Goal: Task Accomplishment & Management: Use online tool/utility

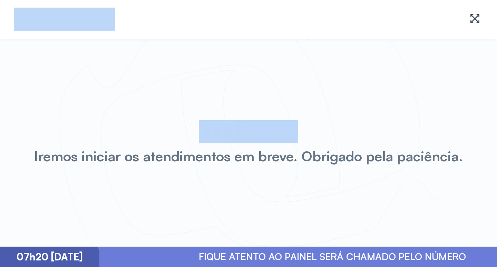
drag, startPoint x: 187, startPoint y: 25, endPoint x: 233, endPoint y: 42, distance: 48.6
click at [264, 60] on div "Iremos iniciar os atendimentos em breve. Obrigado pela paciência. 07h20 [DATE] …" at bounding box center [248, 133] width 497 height 267
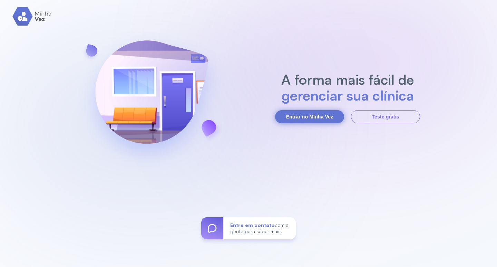
click at [318, 116] on button "Entrar no Minha Vez" at bounding box center [309, 116] width 69 height 13
click at [309, 117] on button "Entrar no Minha Vez" at bounding box center [309, 116] width 69 height 13
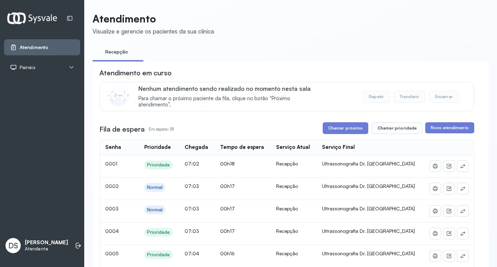
click at [70, 61] on div "Painéis" at bounding box center [42, 67] width 76 height 16
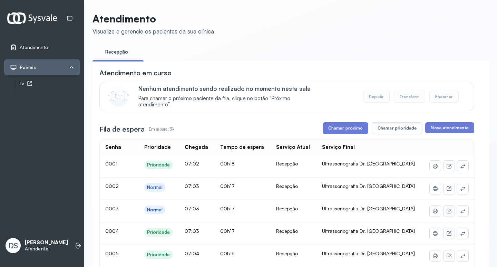
click at [66, 82] on div "Tv" at bounding box center [50, 84] width 60 height 6
click at [75, 242] on icon at bounding box center [78, 245] width 7 height 7
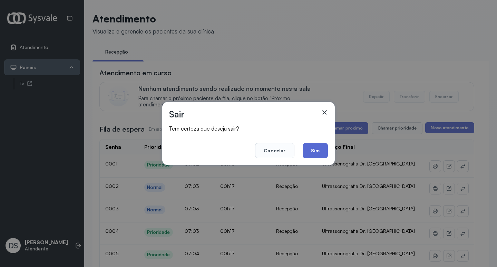
click at [316, 147] on button "Sim" at bounding box center [315, 150] width 25 height 15
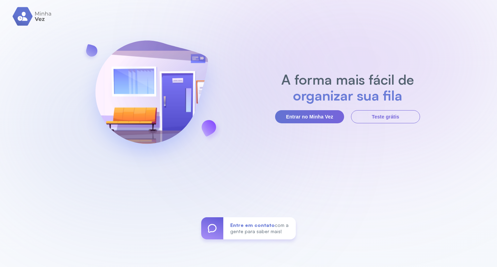
click at [288, 106] on section "A forma mais fácil de organizar sua fila Entrar no Minha Vez Teste grátis" at bounding box center [347, 97] width 145 height 52
click at [290, 115] on button "Entrar no Minha Vez" at bounding box center [309, 116] width 69 height 13
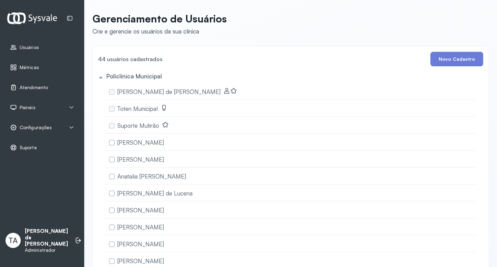
click at [69, 129] on icon at bounding box center [72, 128] width 6 height 6
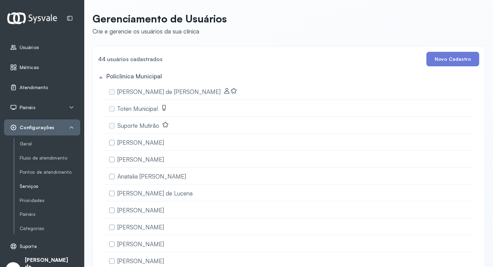
click at [31, 185] on link "Serviços" at bounding box center [50, 186] width 60 height 6
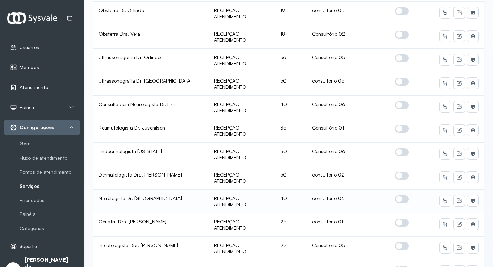
scroll to position [172, 0]
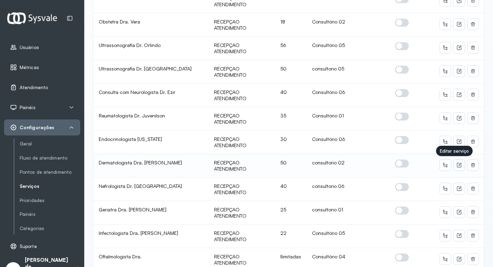
click at [457, 165] on button at bounding box center [458, 164] width 11 height 11
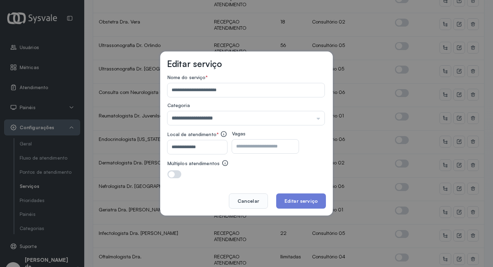
click at [205, 143] on input "**********" at bounding box center [195, 147] width 57 height 14
type input "**********"
click at [305, 198] on button "Editar serviço" at bounding box center [301, 200] width 50 height 15
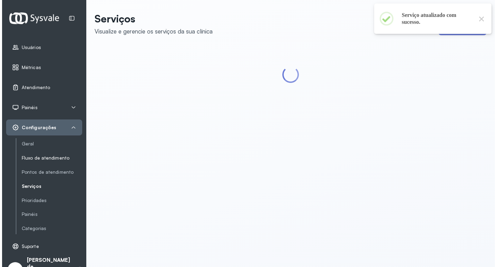
scroll to position [0, 0]
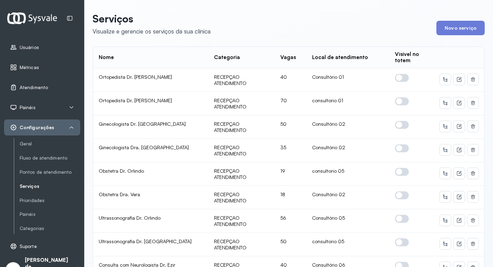
click at [66, 129] on div "Configurações" at bounding box center [42, 127] width 64 height 7
click at [71, 125] on icon at bounding box center [72, 128] width 6 height 6
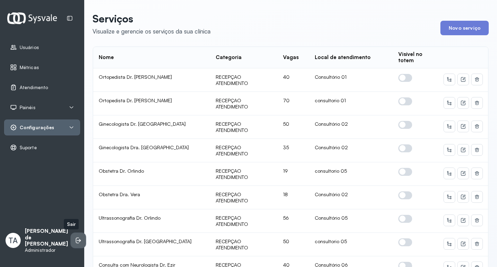
click at [71, 244] on li at bounding box center [78, 240] width 15 height 15
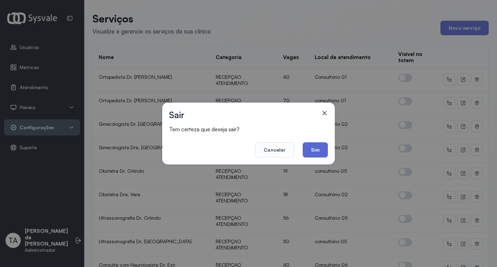
click at [316, 151] on button "Sim" at bounding box center [315, 149] width 25 height 15
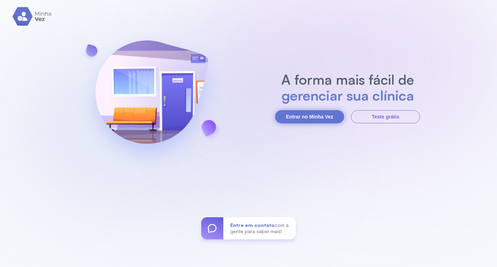
click at [296, 116] on button "Entrar no Minha Vez" at bounding box center [309, 116] width 69 height 13
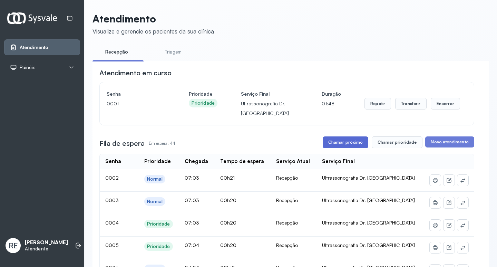
click at [343, 142] on button "Chamar próximo" at bounding box center [346, 142] width 46 height 12
click at [411, 106] on button "Transferir" at bounding box center [410, 104] width 31 height 12
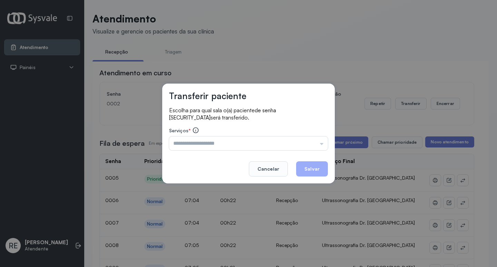
click at [205, 157] on div "Transferir paciente Escolha para qual sala o(a) paciente de senha 0002 será tra…" at bounding box center [248, 133] width 172 height 100
click at [209, 138] on input "text" at bounding box center [248, 143] width 159 height 14
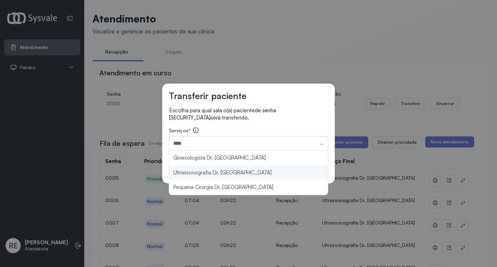
type input "**********"
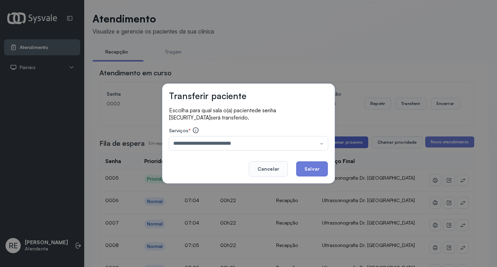
drag, startPoint x: 319, startPoint y: 166, endPoint x: 332, endPoint y: 148, distance: 22.4
click at [318, 165] on button "Salvar" at bounding box center [312, 168] width 32 height 15
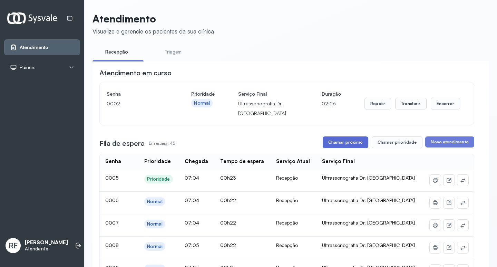
click at [334, 146] on button "Chamar próximo" at bounding box center [346, 142] width 46 height 12
click at [382, 100] on button "Repetir" at bounding box center [377, 104] width 27 height 12
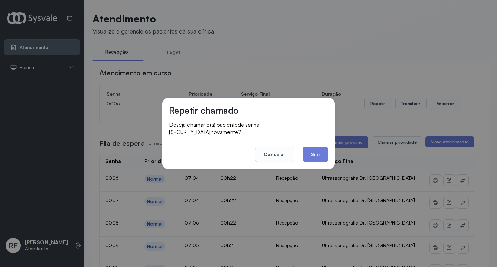
drag, startPoint x: 280, startPoint y: 147, endPoint x: 287, endPoint y: 140, distance: 9.5
click at [280, 147] on button "Cancelar" at bounding box center [274, 154] width 39 height 15
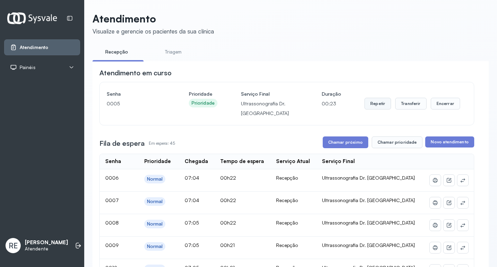
click at [368, 106] on button "Repetir" at bounding box center [377, 104] width 27 height 12
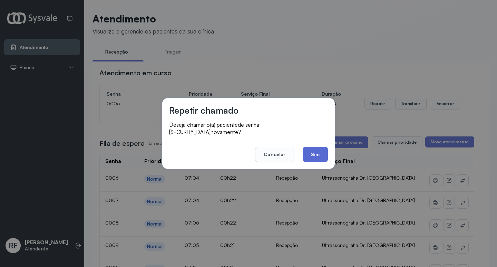
click at [312, 156] on button "Sim" at bounding box center [315, 154] width 25 height 15
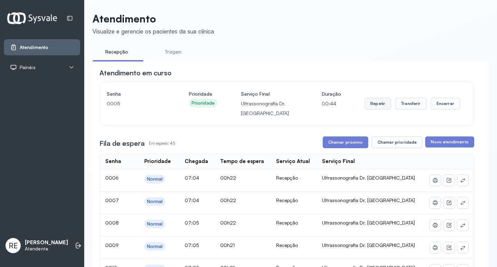
click at [366, 101] on button "Repetir" at bounding box center [377, 104] width 27 height 12
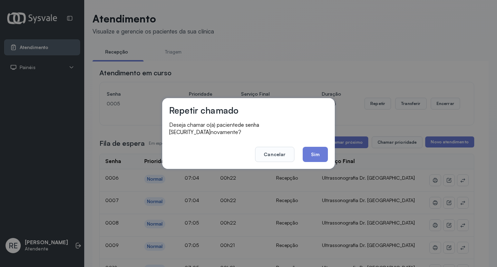
drag, startPoint x: 276, startPoint y: 148, endPoint x: 346, endPoint y: 111, distance: 79.8
click at [277, 147] on button "Cancelar" at bounding box center [274, 154] width 39 height 15
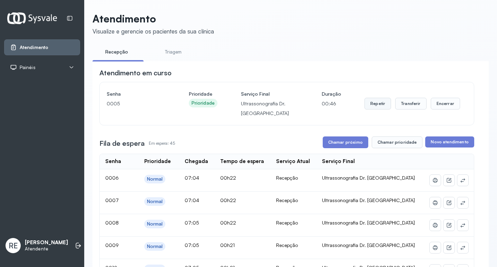
click at [382, 101] on button "Repetir" at bounding box center [377, 104] width 27 height 12
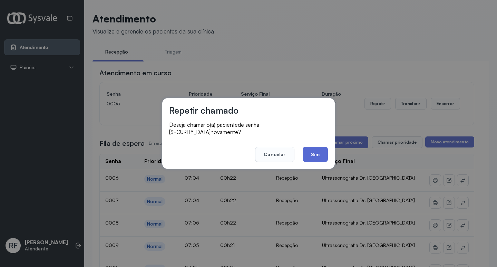
click at [316, 151] on button "Sim" at bounding box center [315, 154] width 25 height 15
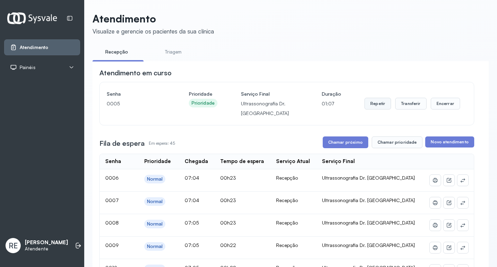
click at [369, 103] on button "Repetir" at bounding box center [377, 104] width 27 height 12
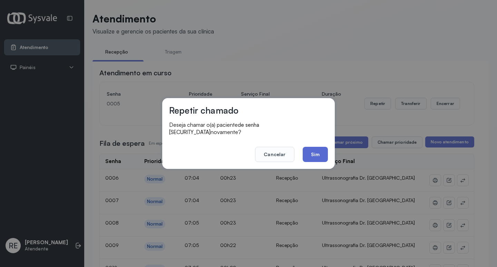
click at [317, 147] on button "Sim" at bounding box center [315, 154] width 25 height 15
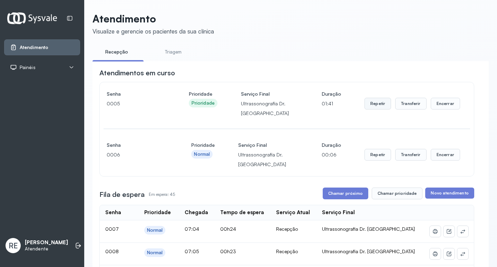
click at [364, 105] on button "Repetir" at bounding box center [377, 104] width 27 height 12
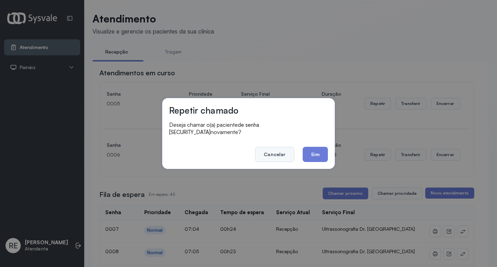
click at [274, 154] on button "Cancelar" at bounding box center [274, 154] width 39 height 15
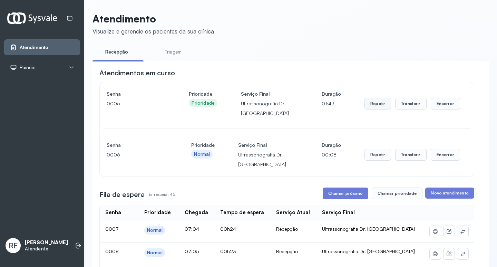
click at [369, 106] on button "Repetir" at bounding box center [377, 104] width 27 height 12
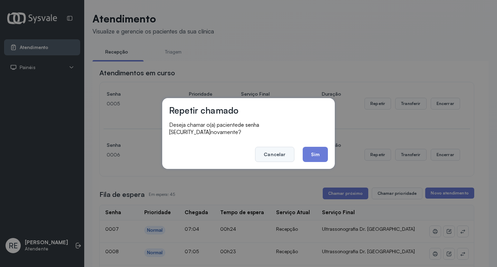
click at [268, 153] on button "Cancelar" at bounding box center [274, 154] width 39 height 15
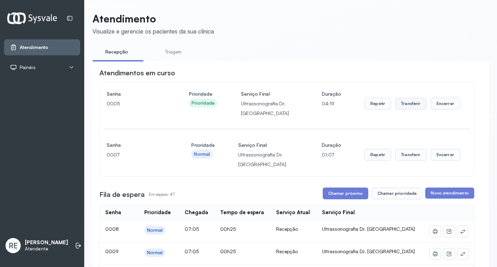
click at [398, 103] on button "Transferir" at bounding box center [410, 104] width 31 height 12
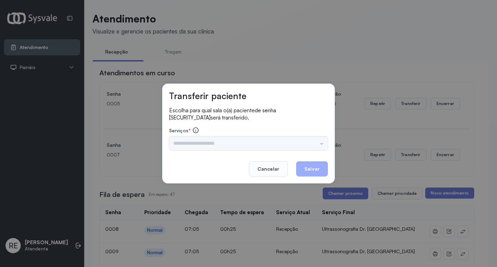
drag, startPoint x: 234, startPoint y: 145, endPoint x: 227, endPoint y: 144, distance: 7.4
click at [233, 145] on div "Triagem Ortopedista Dr. Mauricio Ortopedista Dr. Ramon Ginecologista Dr. Amilto…" at bounding box center [248, 143] width 159 height 14
click at [214, 143] on input "text" at bounding box center [248, 143] width 159 height 14
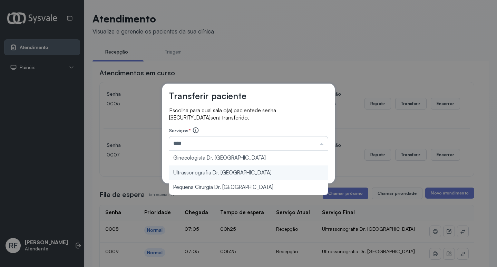
type input "**********"
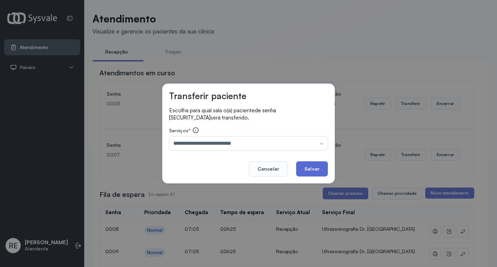
click at [326, 175] on button "Salvar" at bounding box center [312, 168] width 32 height 15
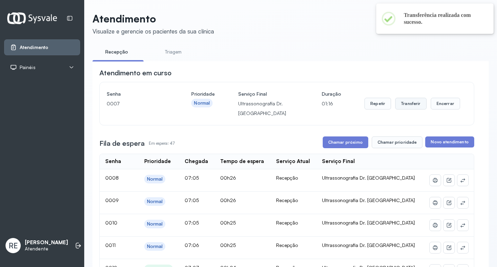
click at [408, 106] on button "Transferir" at bounding box center [410, 104] width 31 height 12
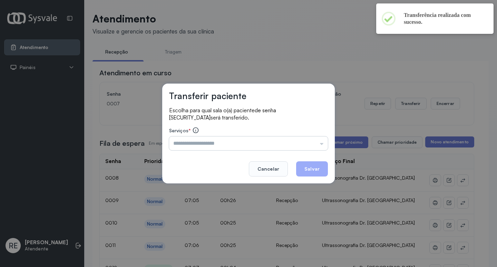
click at [206, 142] on input "text" at bounding box center [248, 143] width 159 height 14
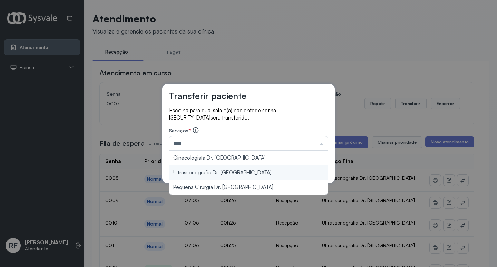
type input "**********"
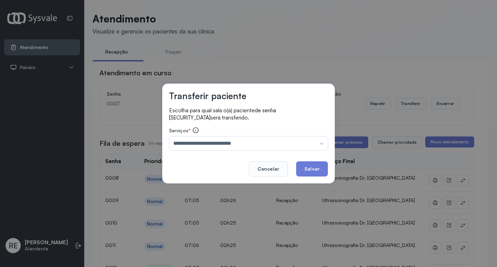
click at [216, 175] on div "**********" at bounding box center [248, 133] width 172 height 100
click at [313, 168] on button "Salvar" at bounding box center [312, 168] width 32 height 15
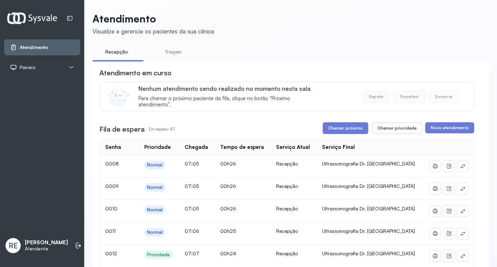
click at [340, 130] on button "Chamar próximo" at bounding box center [346, 128] width 46 height 12
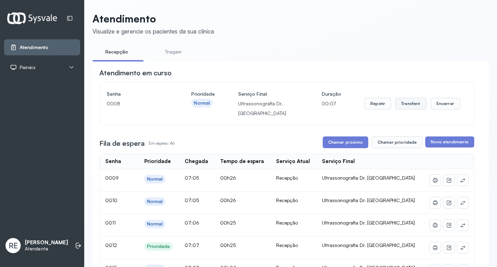
click at [402, 107] on button "Transferir" at bounding box center [410, 104] width 31 height 12
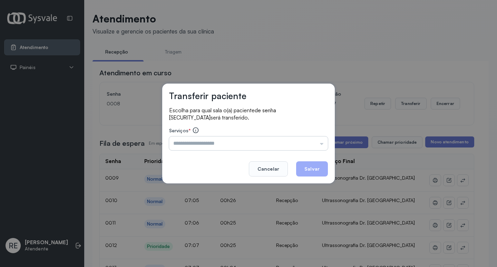
click at [207, 146] on input "text" at bounding box center [248, 143] width 159 height 14
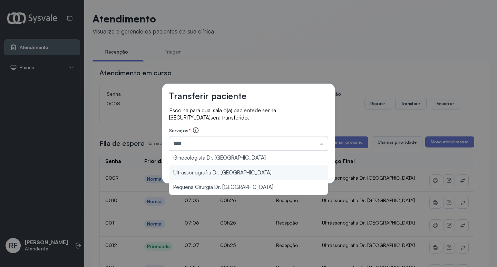
type input "**********"
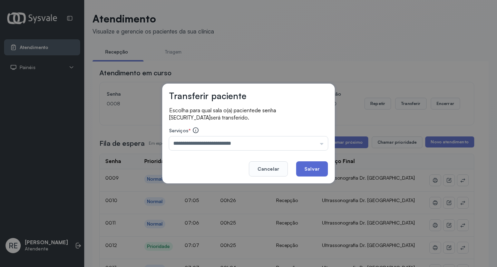
click at [311, 168] on button "Salvar" at bounding box center [312, 168] width 32 height 15
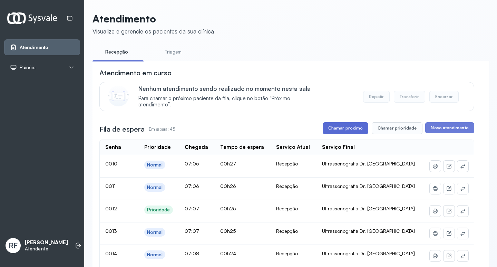
click at [332, 131] on button "Chamar próximo" at bounding box center [346, 128] width 46 height 12
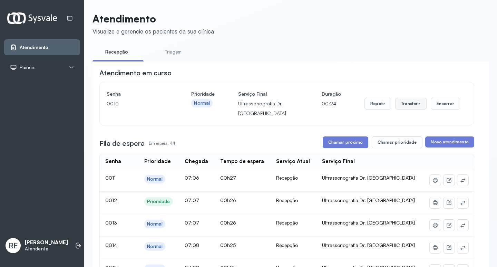
click at [404, 100] on button "Transferir" at bounding box center [410, 104] width 31 height 12
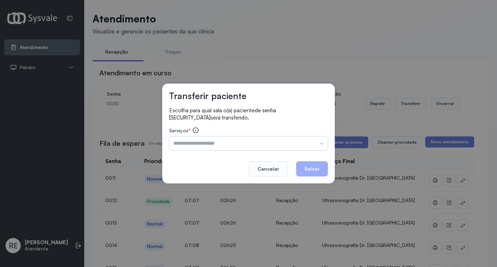
click at [194, 145] on input "text" at bounding box center [248, 143] width 159 height 14
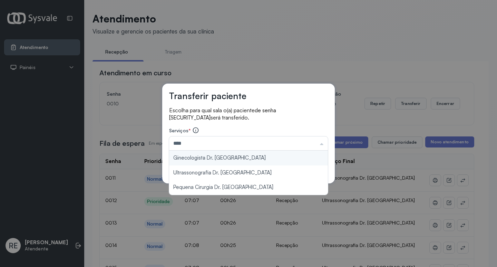
type input "**********"
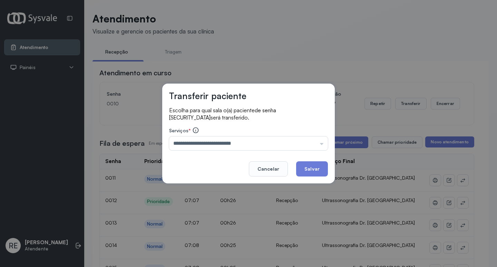
click at [219, 168] on div "**********" at bounding box center [248, 133] width 172 height 100
click at [306, 165] on button "Salvar" at bounding box center [312, 168] width 32 height 15
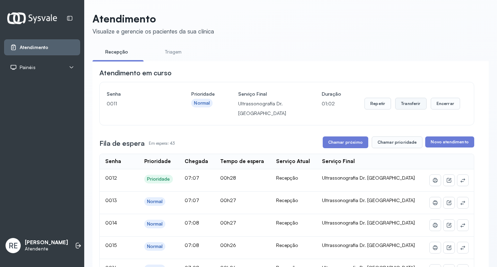
click at [401, 102] on button "Transferir" at bounding box center [410, 104] width 31 height 12
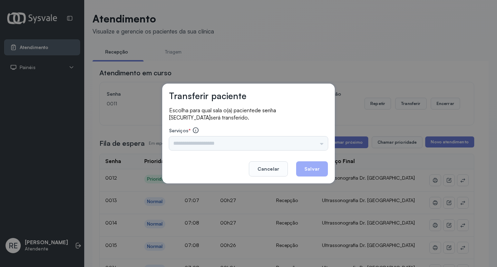
click at [263, 140] on div "Triagem Ortopedista Dr. Mauricio Ortopedista Dr. Ramon Ginecologista Dr. Amilto…" at bounding box center [248, 143] width 159 height 14
drag, startPoint x: 225, startPoint y: 141, endPoint x: 216, endPoint y: 145, distance: 9.7
click at [217, 145] on input "text" at bounding box center [248, 143] width 159 height 14
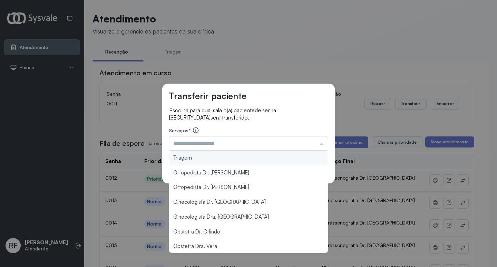
click at [216, 145] on input "text" at bounding box center [248, 143] width 159 height 14
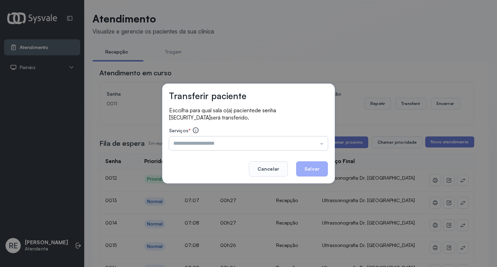
click at [206, 147] on input "text" at bounding box center [248, 143] width 159 height 14
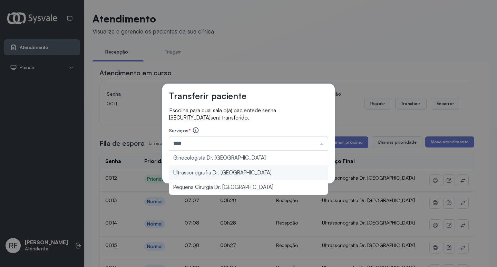
type input "**********"
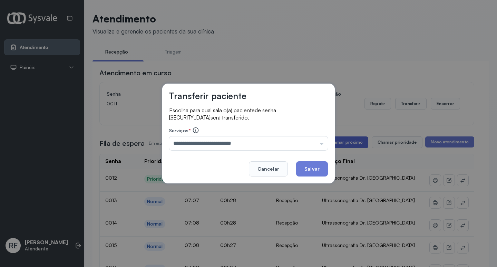
drag, startPoint x: 309, startPoint y: 168, endPoint x: 340, endPoint y: 144, distance: 39.2
click at [310, 161] on button "Salvar" at bounding box center [312, 168] width 32 height 15
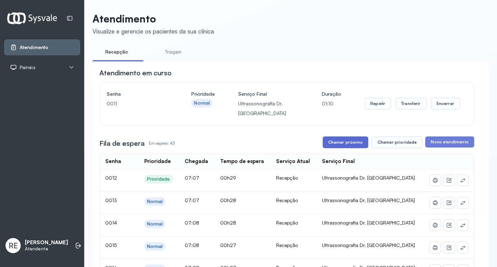
click at [342, 144] on button "Chamar próximo" at bounding box center [346, 142] width 46 height 12
click at [411, 104] on button "Transferir" at bounding box center [410, 104] width 31 height 12
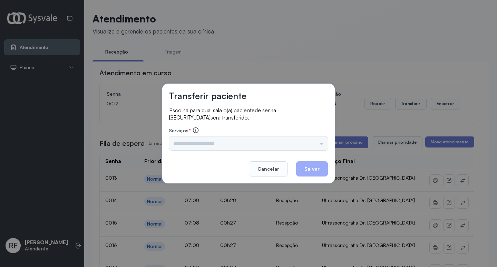
drag, startPoint x: 214, startPoint y: 136, endPoint x: 208, endPoint y: 138, distance: 6.0
click at [210, 137] on div "Serviços * Triagem Ortopedista Dr. Mauricio Ortopedista Dr. Ramon Ginecologista…" at bounding box center [248, 138] width 159 height 23
click at [208, 138] on div "Triagem Ortopedista Dr. [PERSON_NAME] Dr. [PERSON_NAME] Dr. [PERSON_NAME] Dra. …" at bounding box center [248, 143] width 159 height 14
click at [214, 145] on div "Triagem Ortopedista Dr. Mauricio Ortopedista Dr. Ramon Ginecologista Dr. Amilto…" at bounding box center [248, 143] width 159 height 14
click at [214, 144] on input "text" at bounding box center [248, 143] width 159 height 14
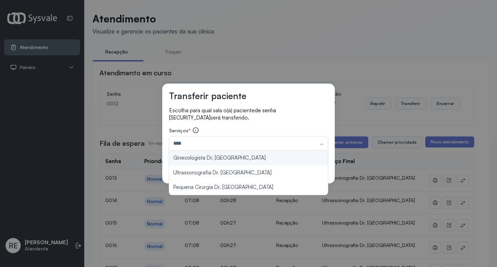
type input "**********"
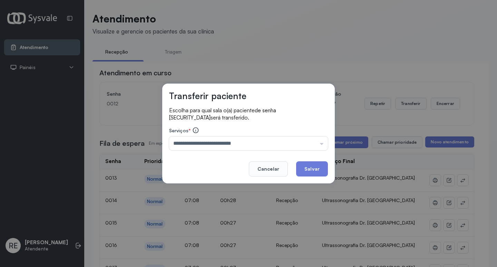
drag, startPoint x: 219, startPoint y: 171, endPoint x: 243, endPoint y: 162, distance: 25.9
click at [219, 171] on div "**********" at bounding box center [248, 133] width 172 height 100
click at [307, 168] on button "Salvar" at bounding box center [312, 168] width 32 height 15
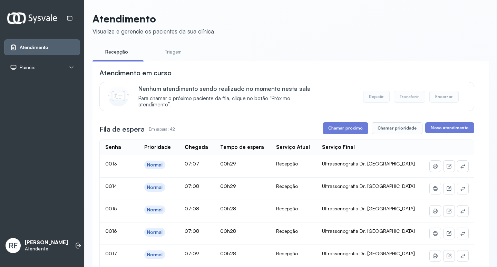
click at [351, 126] on button "Chamar próximo" at bounding box center [346, 128] width 46 height 12
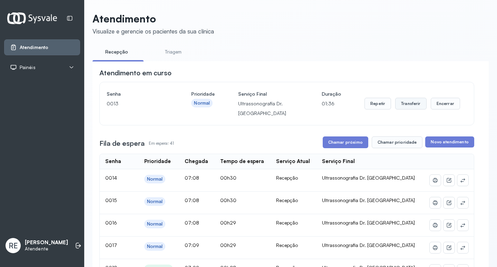
click at [401, 106] on button "Transferir" at bounding box center [410, 104] width 31 height 12
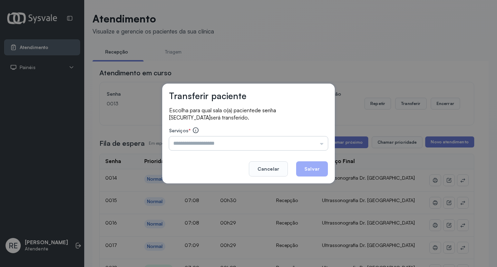
click at [195, 148] on input "text" at bounding box center [248, 143] width 159 height 14
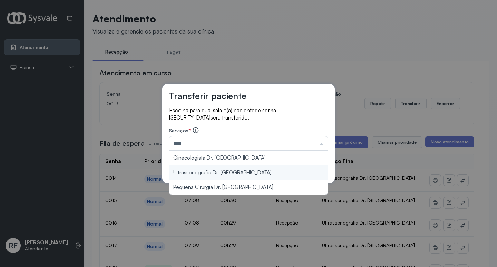
type input "**********"
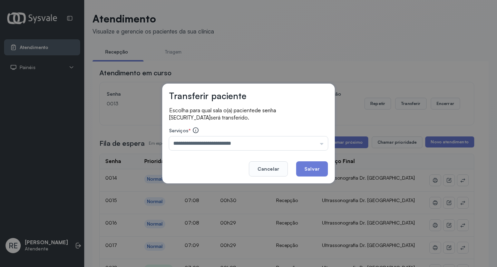
drag, startPoint x: 217, startPoint y: 174, endPoint x: 294, endPoint y: 170, distance: 77.0
click at [220, 173] on div "**********" at bounding box center [248, 133] width 172 height 100
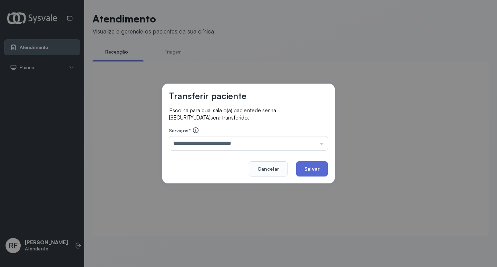
click at [315, 172] on button "Salvar" at bounding box center [312, 168] width 32 height 15
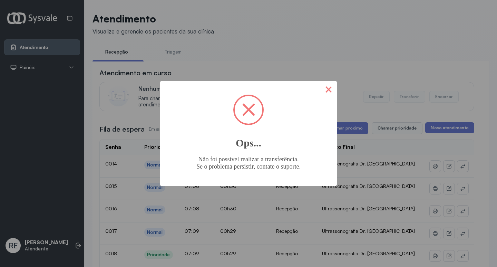
click at [325, 92] on button "×" at bounding box center [328, 89] width 17 height 17
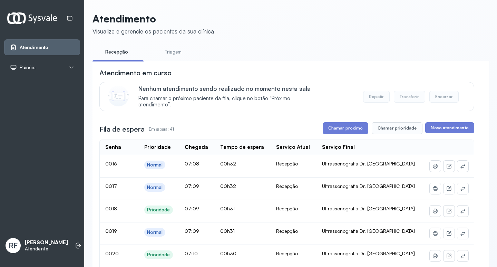
click at [338, 126] on button "Chamar próximo" at bounding box center [346, 128] width 46 height 12
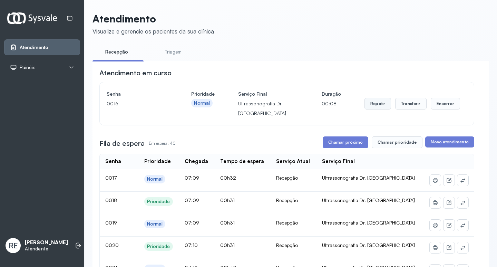
click at [367, 107] on button "Repetir" at bounding box center [377, 104] width 27 height 12
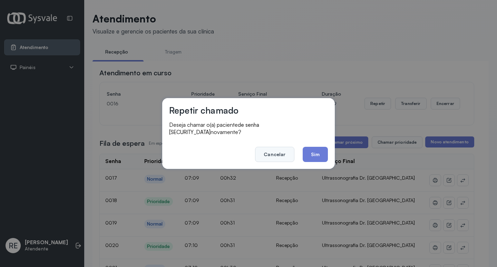
click at [271, 147] on button "Cancelar" at bounding box center [274, 154] width 39 height 15
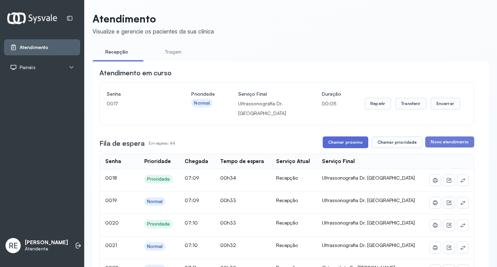
click at [328, 145] on button "Chamar próximo" at bounding box center [346, 142] width 46 height 12
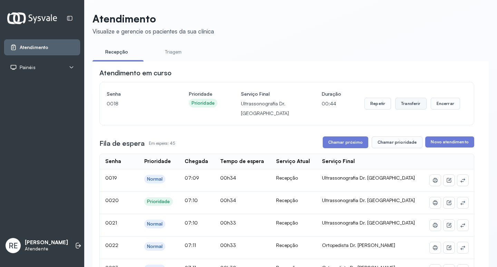
drag, startPoint x: 415, startPoint y: 107, endPoint x: 411, endPoint y: 107, distance: 3.8
click at [411, 107] on button "Transferir" at bounding box center [410, 104] width 31 height 12
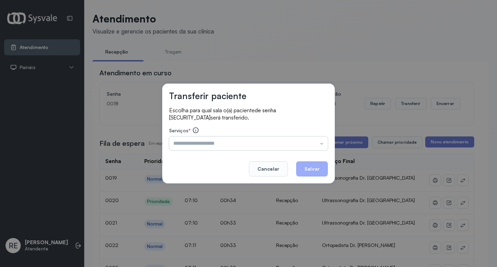
click at [211, 144] on input "text" at bounding box center [248, 143] width 159 height 14
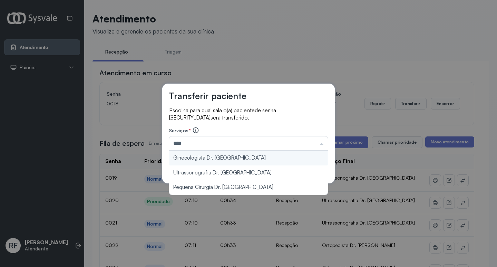
type input "**********"
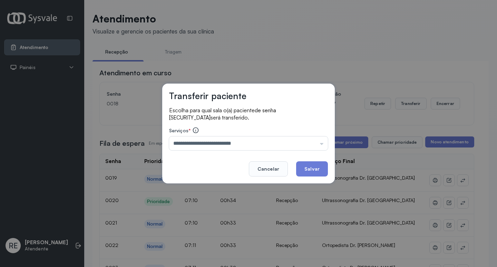
drag, startPoint x: 199, startPoint y: 173, endPoint x: 261, endPoint y: 171, distance: 61.8
click at [200, 173] on div "**********" at bounding box center [248, 133] width 172 height 100
click at [299, 169] on button "Salvar" at bounding box center [312, 168] width 32 height 15
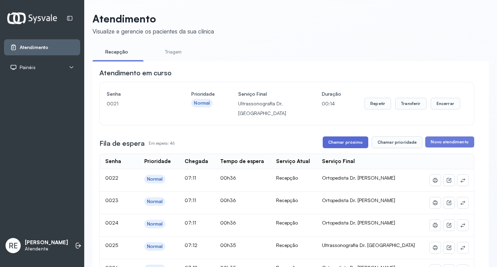
click at [357, 138] on button "Chamar próximo" at bounding box center [346, 142] width 46 height 12
click at [404, 101] on button "Transferir" at bounding box center [410, 104] width 31 height 12
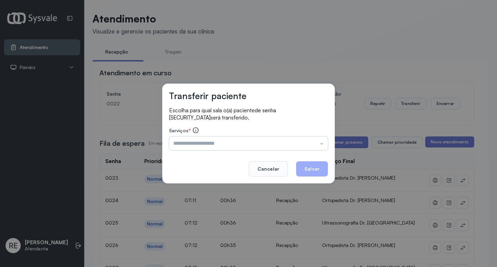
click at [211, 143] on input "text" at bounding box center [248, 143] width 159 height 14
type input "**********"
click at [326, 168] on button "Salvar" at bounding box center [312, 168] width 32 height 15
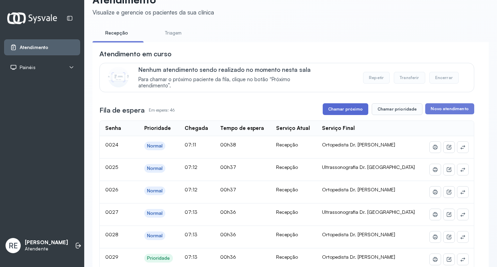
scroll to position [34, 0]
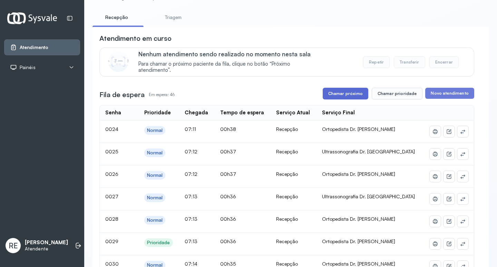
click at [346, 94] on button "Chamar próximo" at bounding box center [346, 94] width 46 height 12
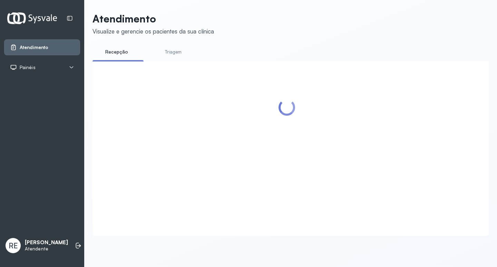
scroll to position [0, 0]
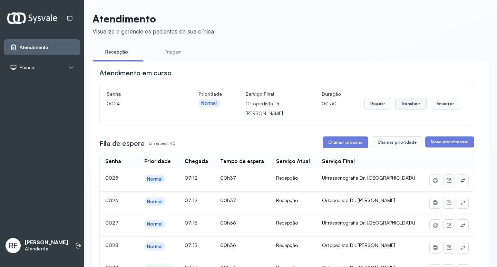
click at [401, 104] on button "Transferir" at bounding box center [410, 104] width 31 height 12
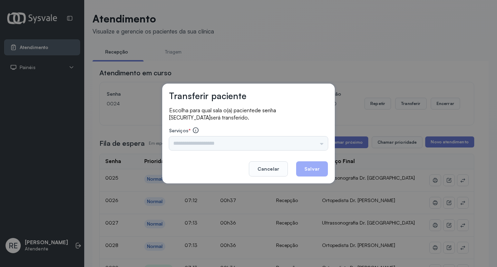
click at [195, 140] on div "Triagem Ortopedista Dr. Mauricio Ortopedista Dr. Ramon Ginecologista Dr. Amilto…" at bounding box center [248, 143] width 159 height 14
click at [195, 140] on input "text" at bounding box center [248, 143] width 159 height 14
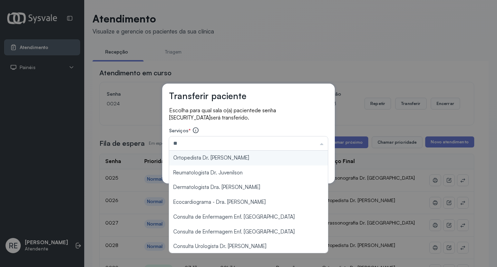
type input "**********"
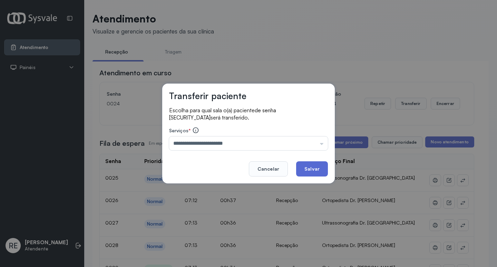
click at [306, 167] on button "Salvar" at bounding box center [312, 168] width 32 height 15
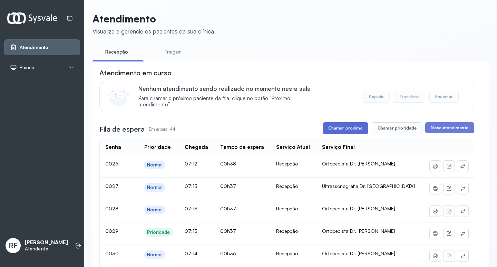
click at [356, 126] on button "Chamar próximo" at bounding box center [346, 128] width 46 height 12
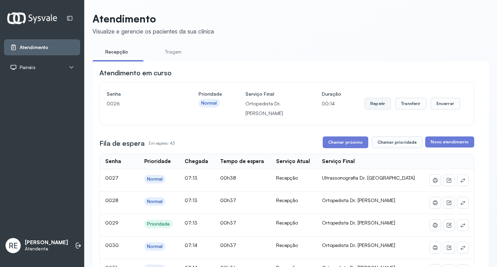
click at [370, 103] on button "Repetir" at bounding box center [377, 104] width 27 height 12
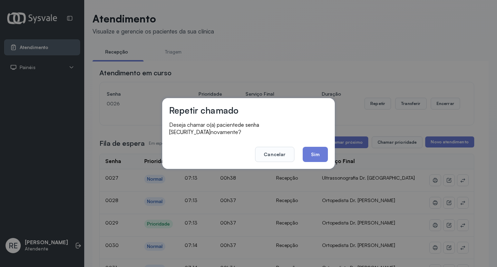
click at [302, 147] on footer "Cancelar Sim" at bounding box center [248, 149] width 159 height 25
click at [306, 150] on button "Sim" at bounding box center [315, 154] width 25 height 15
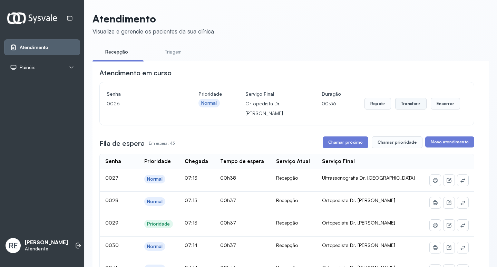
click at [412, 103] on button "Transferir" at bounding box center [410, 104] width 31 height 12
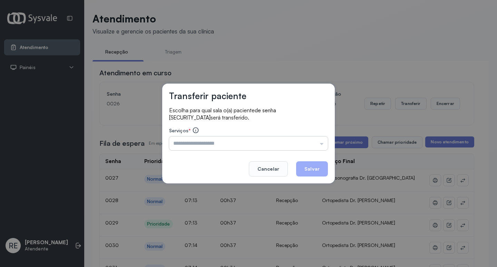
click at [221, 139] on input "text" at bounding box center [248, 143] width 159 height 14
type input "**********"
click at [306, 169] on button "Salvar" at bounding box center [312, 168] width 32 height 15
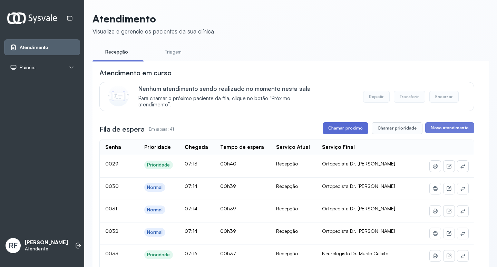
click at [340, 132] on button "Chamar próximo" at bounding box center [346, 128] width 46 height 12
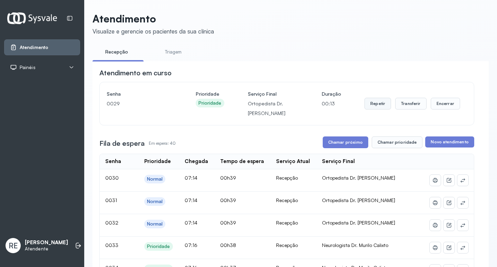
click at [373, 104] on button "Repetir" at bounding box center [377, 104] width 27 height 12
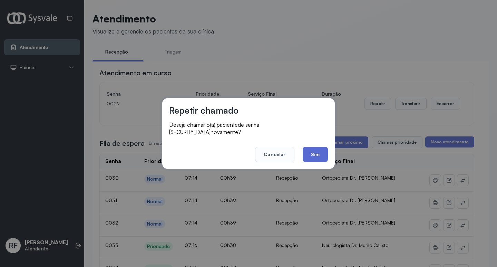
click at [324, 147] on button "Sim" at bounding box center [315, 154] width 25 height 15
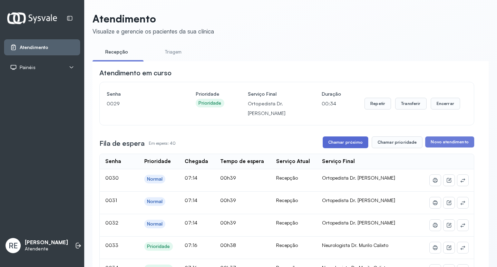
click at [363, 141] on button "Chamar próximo" at bounding box center [346, 142] width 46 height 12
click at [374, 102] on button "Repetir" at bounding box center [377, 104] width 27 height 12
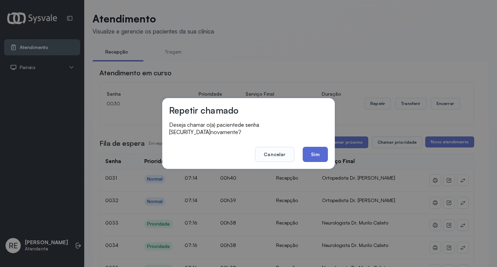
click at [312, 148] on button "Sim" at bounding box center [315, 154] width 25 height 15
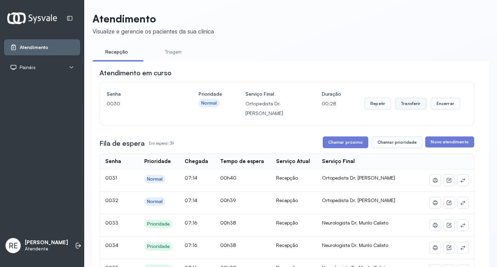
click at [411, 102] on button "Transferir" at bounding box center [410, 104] width 31 height 12
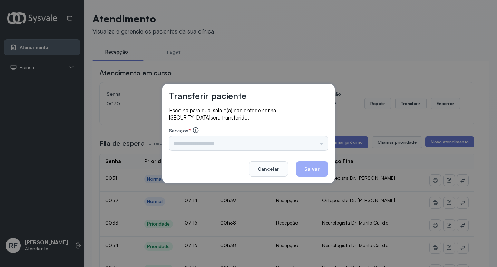
drag, startPoint x: 217, startPoint y: 152, endPoint x: 211, endPoint y: 141, distance: 12.5
click at [214, 145] on div "Transferir paciente Escolha para qual sala o(a) paciente de senha 0030 será tra…" at bounding box center [248, 133] width 172 height 100
click at [211, 140] on input "text" at bounding box center [248, 143] width 159 height 14
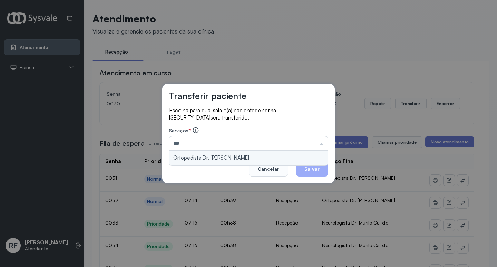
type input "**********"
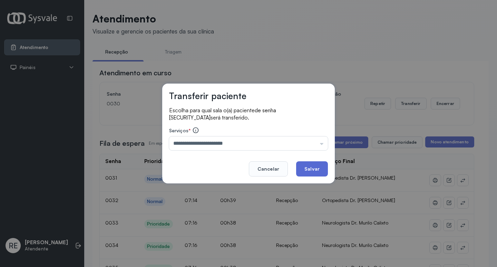
click at [298, 167] on button "Salvar" at bounding box center [312, 168] width 32 height 15
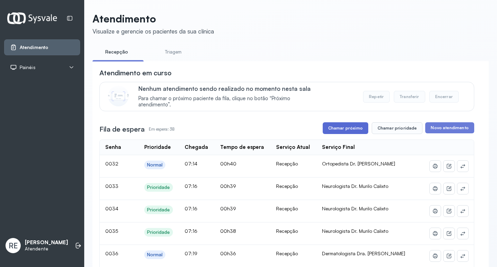
click at [325, 128] on button "Chamar próximo" at bounding box center [346, 128] width 46 height 12
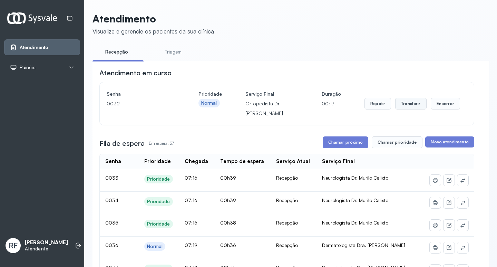
click at [411, 109] on button "Transferir" at bounding box center [410, 104] width 31 height 12
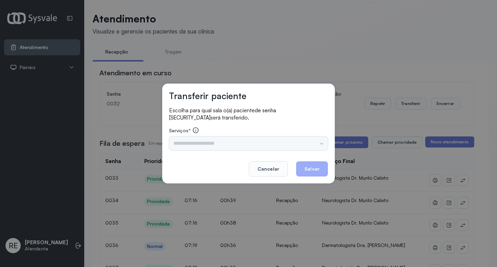
click at [215, 144] on div "Triagem Ortopedista Dr. Mauricio Ortopedista Dr. Ramon Ginecologista Dr. Amilto…" at bounding box center [248, 143] width 159 height 14
click at [215, 144] on input "text" at bounding box center [248, 143] width 159 height 14
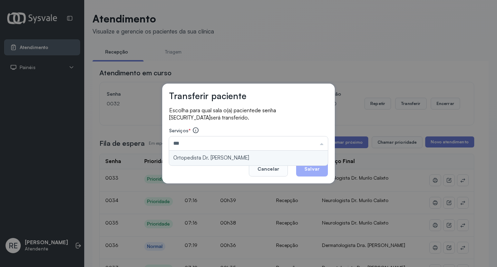
type input "**********"
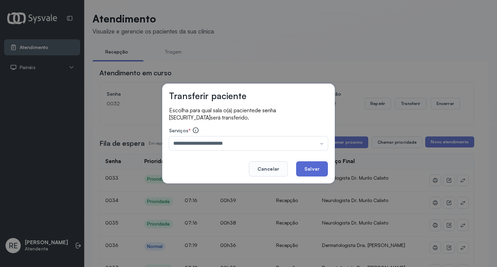
click at [307, 166] on button "Salvar" at bounding box center [312, 168] width 32 height 15
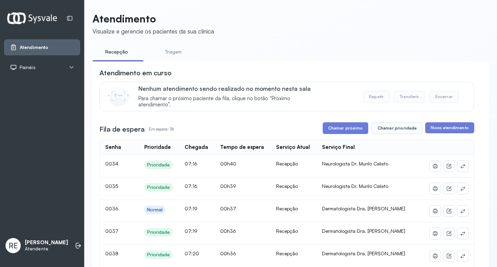
click at [337, 132] on button "Chamar próximo" at bounding box center [346, 128] width 46 height 12
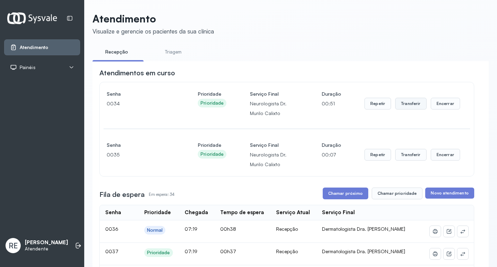
click at [409, 107] on button "Transferir" at bounding box center [410, 104] width 31 height 12
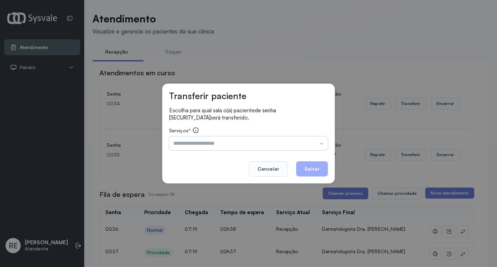
click at [221, 148] on input "text" at bounding box center [248, 143] width 159 height 14
type input "**********"
click at [317, 169] on button "Salvar" at bounding box center [312, 168] width 32 height 15
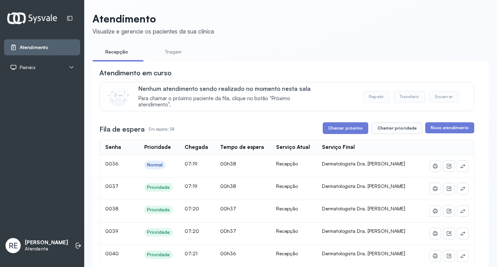
drag, startPoint x: 340, startPoint y: 128, endPoint x: 251, endPoint y: 78, distance: 102.4
click at [339, 128] on button "Chamar próximo" at bounding box center [346, 128] width 46 height 12
drag, startPoint x: 356, startPoint y: 134, endPoint x: 347, endPoint y: 134, distance: 9.0
click at [356, 134] on button "Chamar próximo" at bounding box center [346, 128] width 46 height 12
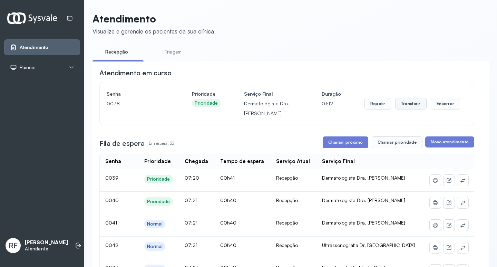
click at [405, 108] on button "Transferir" at bounding box center [410, 104] width 31 height 12
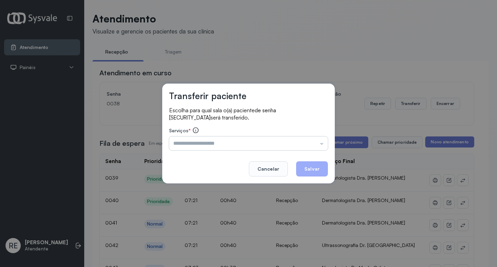
click at [190, 146] on input "text" at bounding box center [248, 143] width 159 height 14
type input "**********"
click at [296, 169] on footer "Cancelar Salvar" at bounding box center [248, 163] width 159 height 25
click at [299, 169] on button "Salvar" at bounding box center [312, 168] width 32 height 15
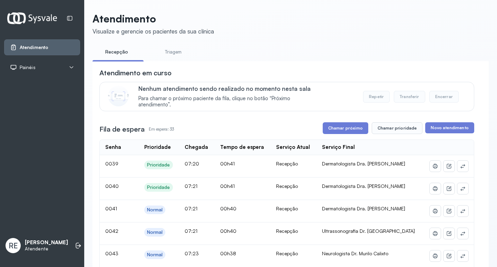
drag, startPoint x: 348, startPoint y: 125, endPoint x: 320, endPoint y: 107, distance: 33.4
click at [347, 125] on button "Chamar próximo" at bounding box center [346, 128] width 46 height 12
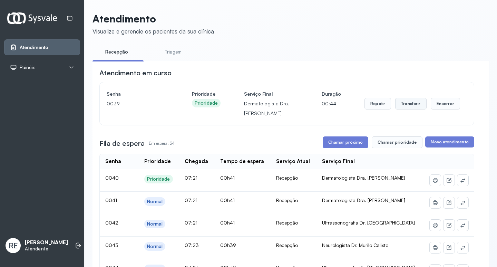
click at [402, 105] on button "Transferir" at bounding box center [410, 104] width 31 height 12
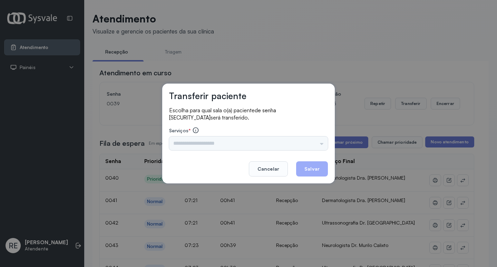
drag, startPoint x: 196, startPoint y: 144, endPoint x: 189, endPoint y: 145, distance: 7.0
click at [196, 144] on div "Triagem Ortopedista Dr. Mauricio Ortopedista Dr. Ramon Ginecologista Dr. Amilto…" at bounding box center [248, 143] width 159 height 14
click at [189, 145] on div "Triagem Ortopedista Dr. Mauricio Ortopedista Dr. Ramon Ginecologista Dr. Amilto…" at bounding box center [248, 143] width 159 height 14
click at [183, 146] on input "text" at bounding box center [248, 143] width 159 height 14
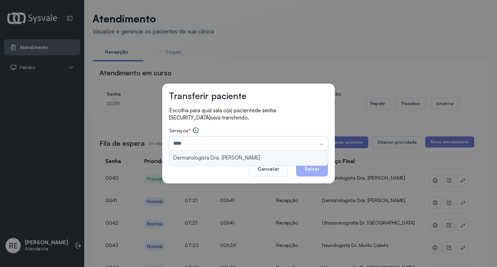
type input "**********"
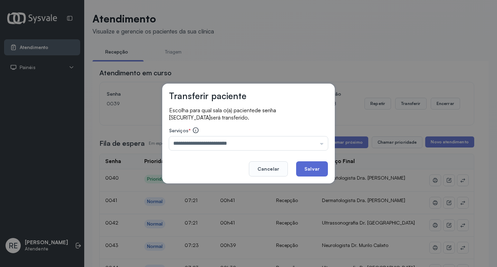
click at [314, 167] on button "Salvar" at bounding box center [312, 168] width 32 height 15
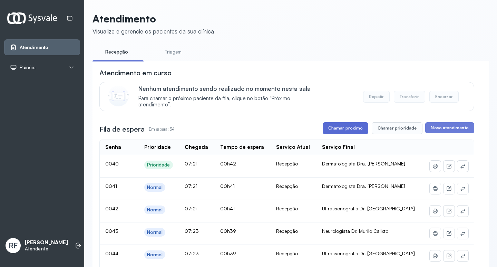
click at [343, 127] on button "Chamar próximo" at bounding box center [346, 128] width 46 height 12
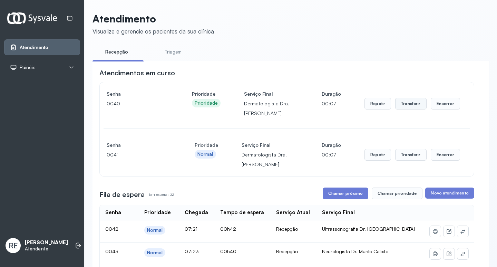
click at [402, 102] on button "Transferir" at bounding box center [410, 104] width 31 height 12
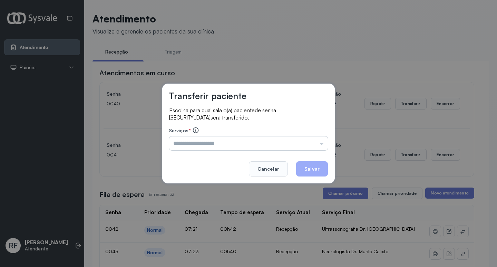
click at [216, 145] on input "text" at bounding box center [248, 143] width 159 height 14
type input "**********"
click at [311, 165] on button "Salvar" at bounding box center [312, 168] width 32 height 15
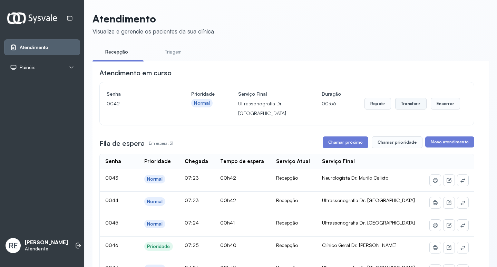
click at [408, 102] on button "Transferir" at bounding box center [410, 104] width 31 height 12
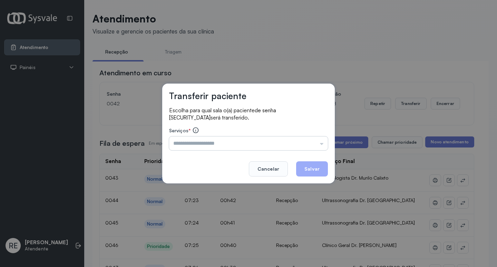
click at [200, 146] on input "text" at bounding box center [248, 143] width 159 height 14
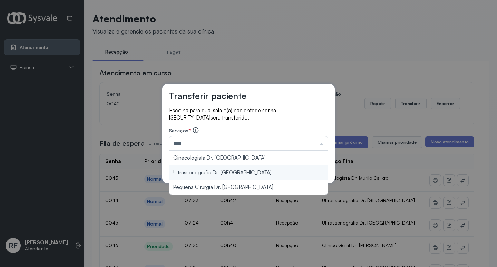
type input "**********"
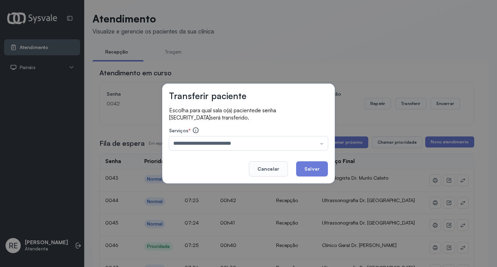
click at [228, 167] on div "**********" at bounding box center [248, 133] width 172 height 100
click at [310, 166] on button "Salvar" at bounding box center [312, 168] width 32 height 15
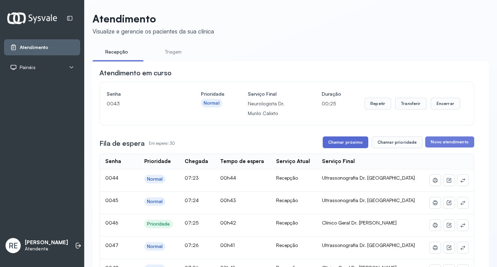
click at [350, 148] on button "Chamar próximo" at bounding box center [346, 142] width 46 height 12
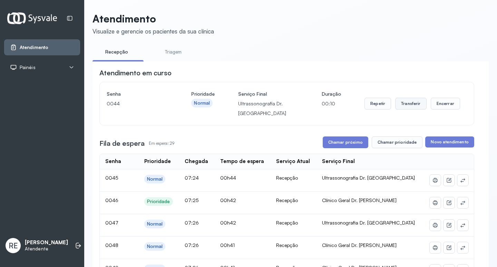
click at [408, 107] on button "Transferir" at bounding box center [410, 104] width 31 height 12
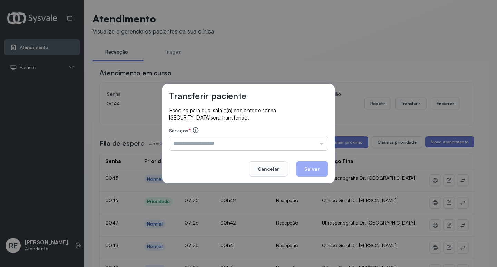
click at [198, 138] on input "text" at bounding box center [248, 143] width 159 height 14
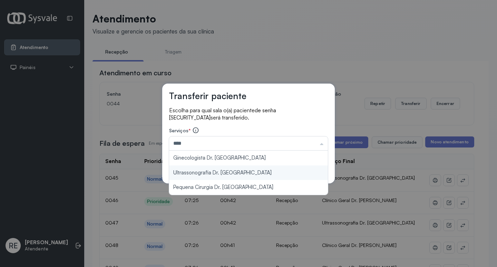
type input "**********"
click at [209, 170] on div "**********" at bounding box center [248, 133] width 172 height 100
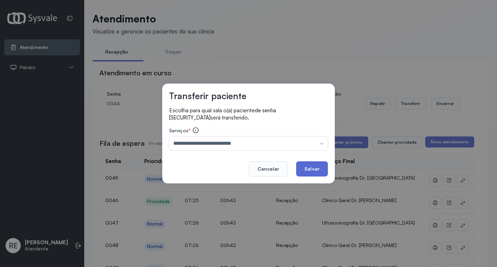
click at [307, 169] on button "Salvar" at bounding box center [312, 168] width 32 height 15
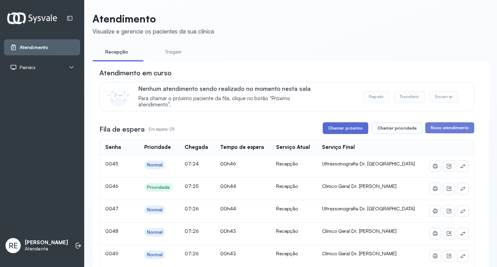
click at [343, 128] on button "Chamar próximo" at bounding box center [346, 128] width 46 height 12
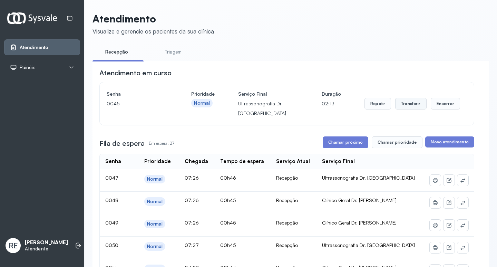
click at [399, 105] on button "Transferir" at bounding box center [410, 104] width 31 height 12
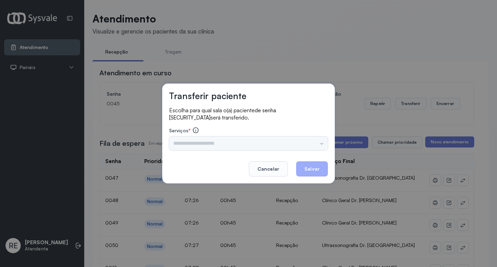
click at [221, 147] on input "text" at bounding box center [248, 143] width 159 height 14
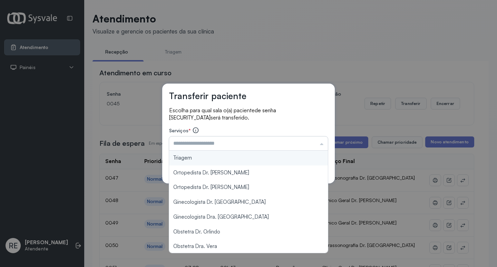
click at [219, 145] on input "text" at bounding box center [248, 143] width 159 height 14
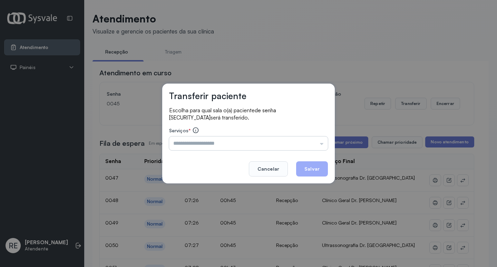
click at [219, 145] on input "text" at bounding box center [248, 143] width 159 height 14
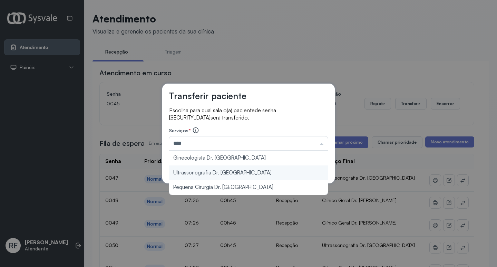
type input "**********"
click at [244, 174] on div "**********" at bounding box center [248, 133] width 172 height 100
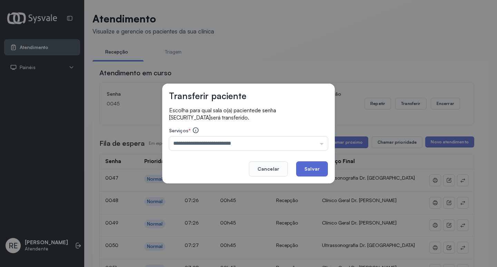
click at [302, 166] on button "Salvar" at bounding box center [312, 168] width 32 height 15
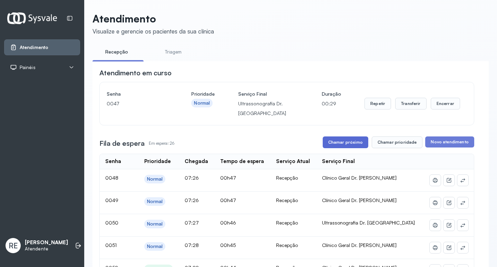
click at [349, 141] on button "Chamar próximo" at bounding box center [346, 142] width 46 height 12
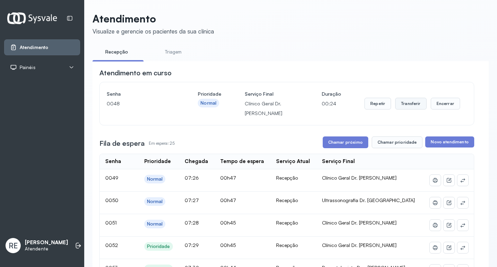
click at [398, 102] on button "Transferir" at bounding box center [410, 104] width 31 height 12
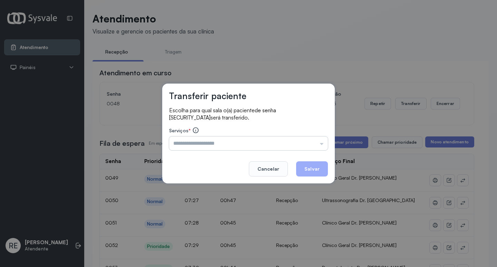
click at [250, 139] on input "text" at bounding box center [248, 143] width 159 height 14
type input "**********"
click at [310, 164] on button "Salvar" at bounding box center [312, 168] width 32 height 15
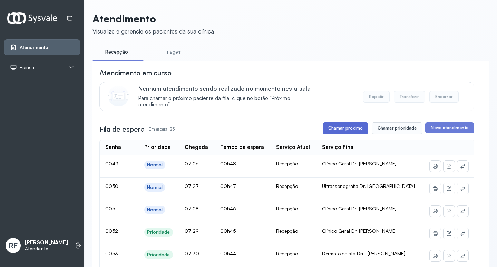
click at [332, 130] on button "Chamar próximo" at bounding box center [346, 128] width 46 height 12
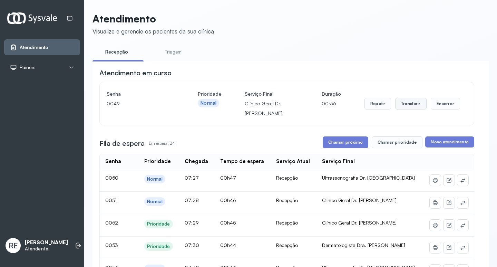
click at [405, 107] on button "Transferir" at bounding box center [410, 104] width 31 height 12
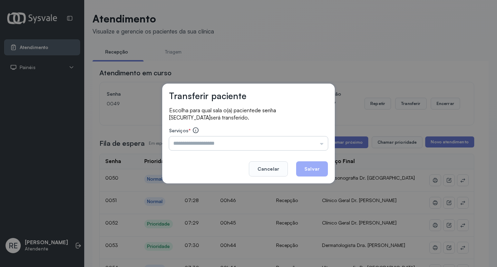
click at [188, 145] on input "text" at bounding box center [248, 143] width 159 height 14
type input "**********"
drag, startPoint x: 304, startPoint y: 170, endPoint x: 312, endPoint y: 164, distance: 10.0
click at [306, 166] on button "Salvar" at bounding box center [312, 168] width 32 height 15
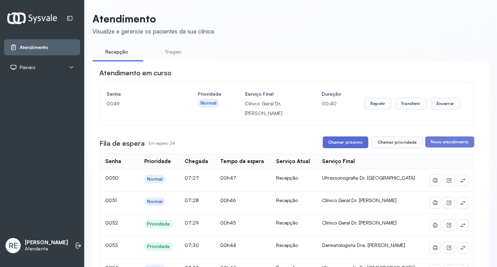
click at [342, 138] on button "Chamar próximo" at bounding box center [346, 142] width 46 height 12
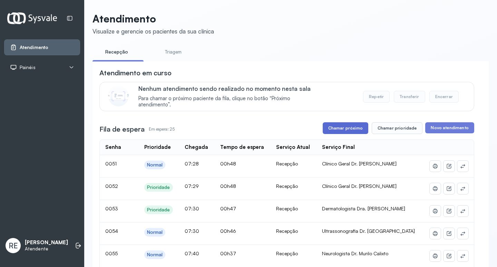
click at [331, 133] on button "Chamar próximo" at bounding box center [346, 128] width 46 height 12
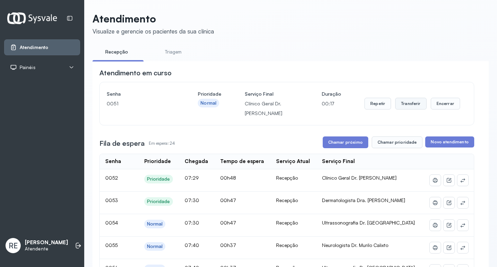
click at [401, 107] on button "Transferir" at bounding box center [410, 104] width 31 height 12
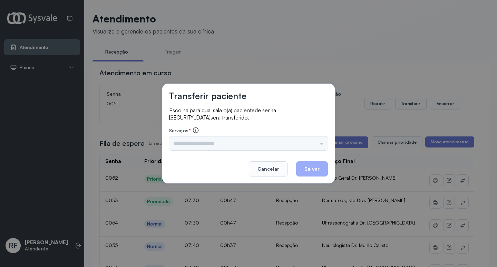
click at [237, 144] on div "Triagem Ortopedista Dr. Mauricio Ortopedista Dr. Ramon Ginecologista Dr. Amilto…" at bounding box center [248, 143] width 159 height 14
click at [236, 145] on div "Triagem Ortopedista Dr. Mauricio Ortopedista Dr. Ramon Ginecologista Dr. Amilto…" at bounding box center [248, 143] width 159 height 14
drag, startPoint x: 227, startPoint y: 147, endPoint x: 220, endPoint y: 147, distance: 6.6
click at [223, 147] on input "text" at bounding box center [248, 143] width 159 height 14
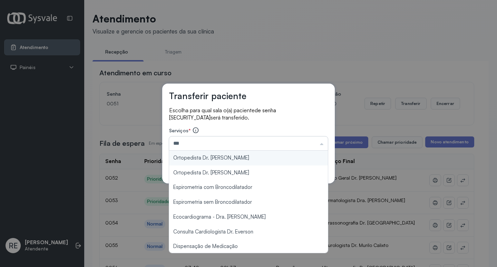
type input "**********"
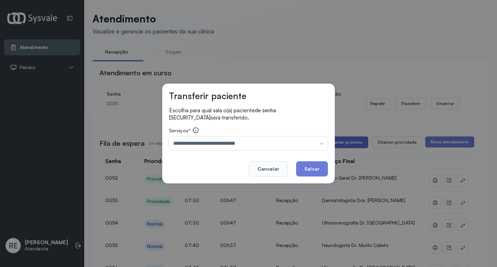
drag, startPoint x: 299, startPoint y: 167, endPoint x: 363, endPoint y: 139, distance: 70.0
click at [300, 166] on button "Salvar" at bounding box center [312, 168] width 32 height 15
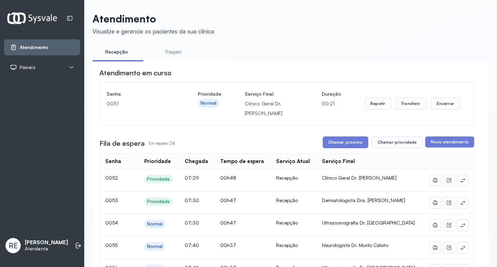
click at [355, 141] on button "Chamar próximo" at bounding box center [346, 142] width 46 height 12
click at [372, 105] on button "Repetir" at bounding box center [377, 104] width 27 height 12
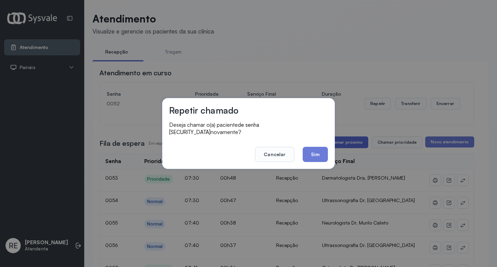
click at [322, 148] on button "Sim" at bounding box center [315, 154] width 25 height 15
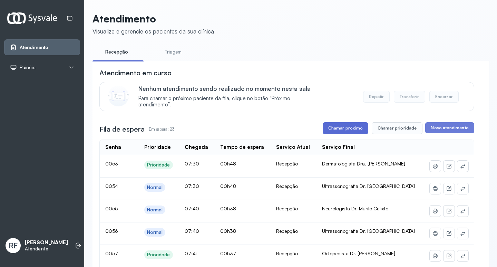
click at [354, 129] on button "Chamar próximo" at bounding box center [346, 128] width 46 height 12
click at [336, 132] on button "Chamar próximo" at bounding box center [346, 128] width 46 height 12
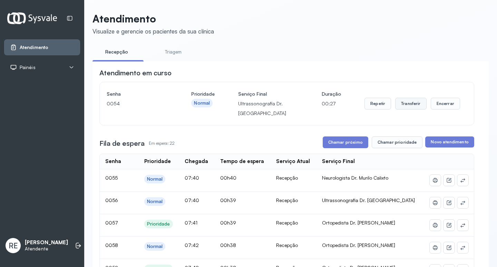
click at [405, 103] on button "Transferir" at bounding box center [410, 104] width 31 height 12
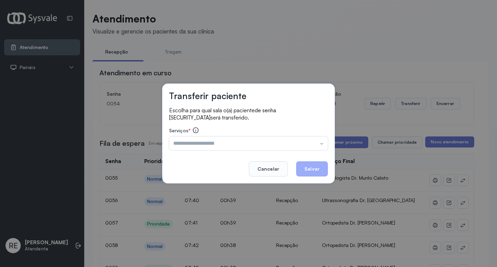
click at [192, 140] on input "text" at bounding box center [248, 143] width 159 height 14
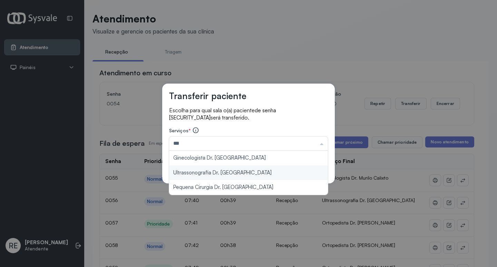
type input "**********"
click at [211, 175] on div "**********" at bounding box center [248, 133] width 172 height 100
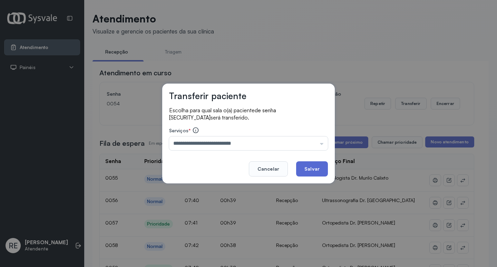
click at [304, 166] on button "Salvar" at bounding box center [312, 168] width 32 height 15
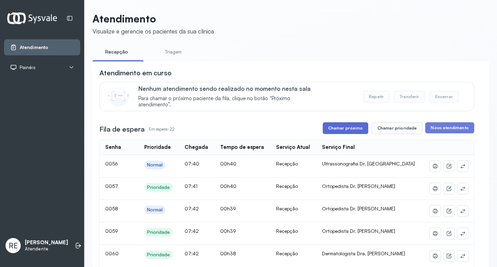
click at [348, 128] on button "Chamar próximo" at bounding box center [346, 128] width 46 height 12
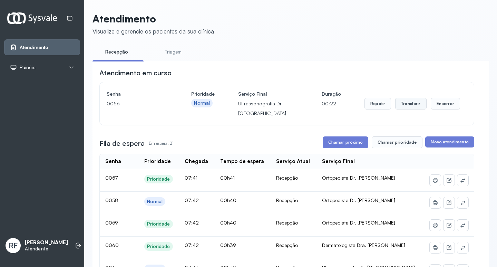
click at [406, 103] on button "Transferir" at bounding box center [410, 104] width 31 height 12
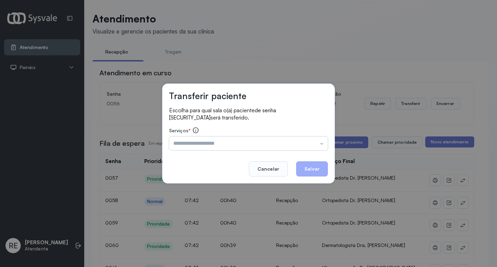
drag, startPoint x: 216, startPoint y: 143, endPoint x: 204, endPoint y: 144, distance: 11.5
click at [211, 144] on input "text" at bounding box center [248, 143] width 159 height 14
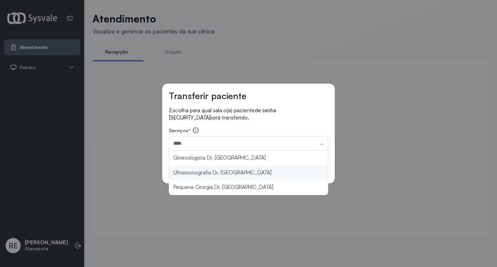
type input "**********"
drag, startPoint x: 216, startPoint y: 176, endPoint x: 220, endPoint y: 173, distance: 4.7
click at [216, 175] on div "**********" at bounding box center [248, 133] width 172 height 100
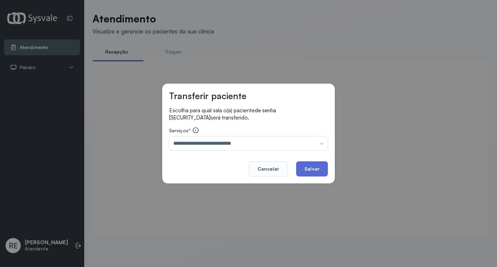
click at [320, 166] on button "Salvar" at bounding box center [312, 168] width 32 height 15
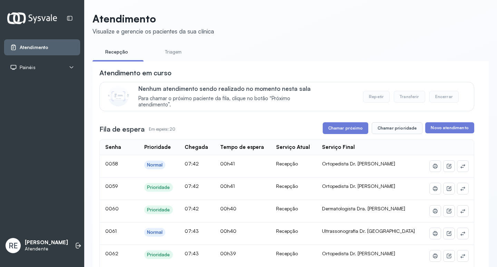
drag, startPoint x: 345, startPoint y: 130, endPoint x: 328, endPoint y: 125, distance: 17.2
click at [339, 128] on button "Chamar próximo" at bounding box center [346, 128] width 46 height 12
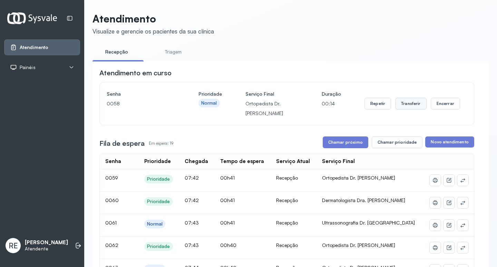
click at [415, 104] on button "Transferir" at bounding box center [410, 104] width 31 height 12
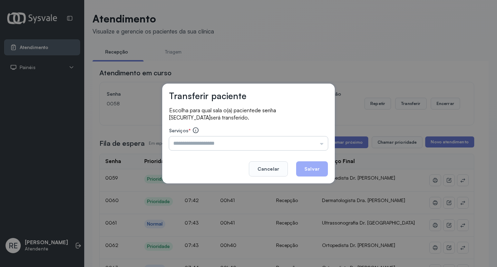
click at [229, 140] on input "text" at bounding box center [248, 143] width 159 height 14
type input "**********"
click at [310, 169] on button "Salvar" at bounding box center [312, 168] width 32 height 15
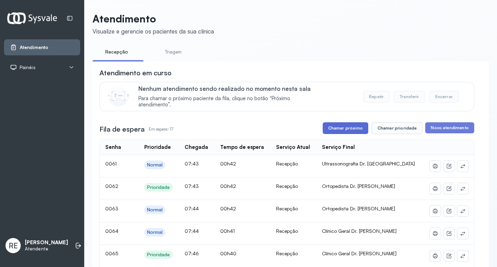
click at [345, 130] on button "Chamar próximo" at bounding box center [346, 128] width 46 height 12
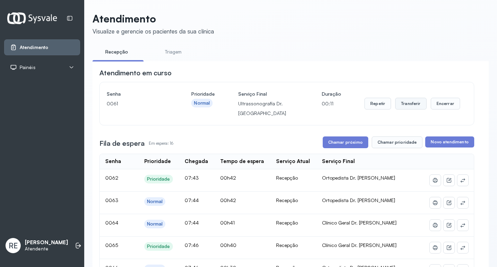
click at [409, 106] on button "Transferir" at bounding box center [410, 104] width 31 height 12
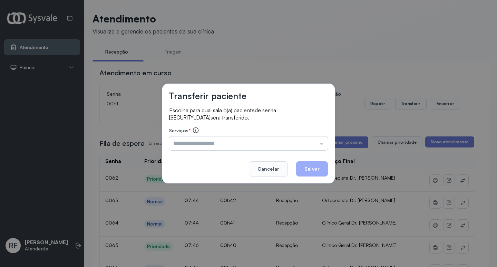
click at [217, 141] on input "text" at bounding box center [248, 143] width 159 height 14
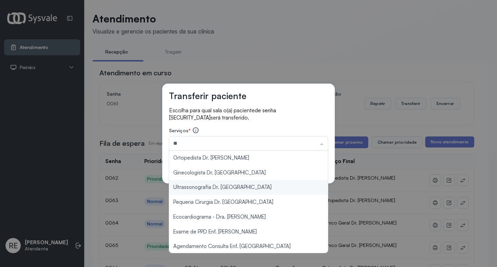
type input "**********"
click at [209, 187] on div "**********" at bounding box center [248, 133] width 497 height 267
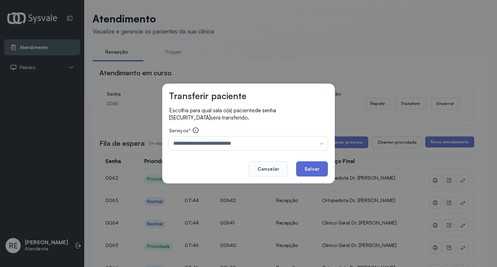
click at [323, 169] on button "Salvar" at bounding box center [312, 168] width 32 height 15
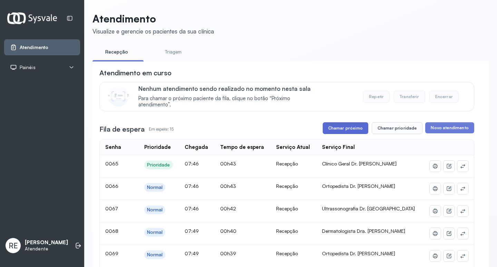
click at [349, 126] on button "Chamar próximo" at bounding box center [346, 128] width 46 height 12
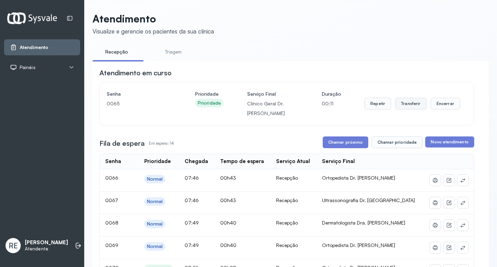
click at [406, 103] on button "Transferir" at bounding box center [410, 104] width 31 height 12
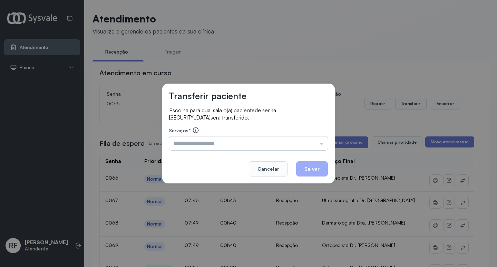
click at [217, 139] on input "text" at bounding box center [248, 143] width 159 height 14
type input "**********"
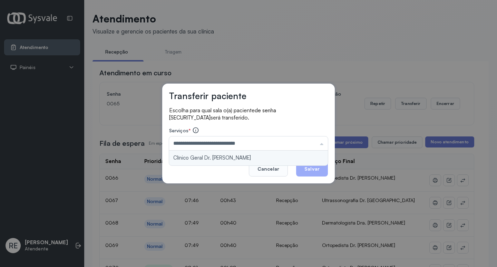
click at [245, 154] on div "**********" at bounding box center [248, 133] width 172 height 100
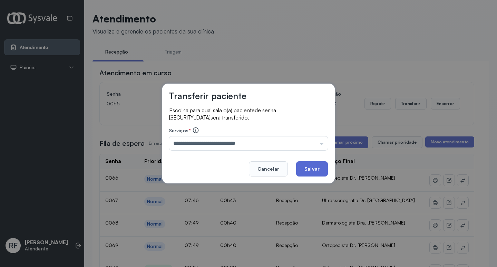
click at [307, 169] on button "Salvar" at bounding box center [312, 168] width 32 height 15
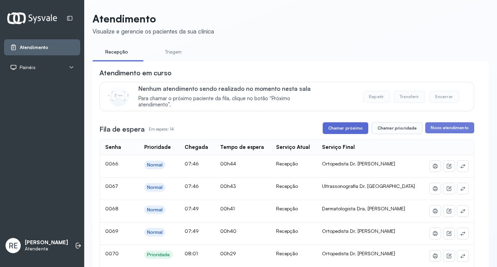
click at [337, 127] on button "Chamar próximo" at bounding box center [346, 128] width 46 height 12
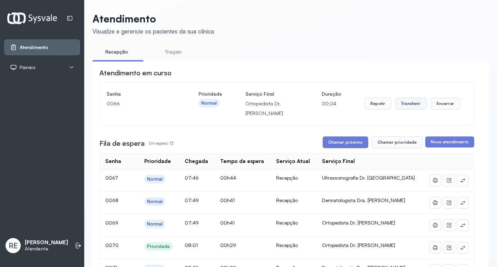
click at [411, 104] on button "Transferir" at bounding box center [410, 104] width 31 height 12
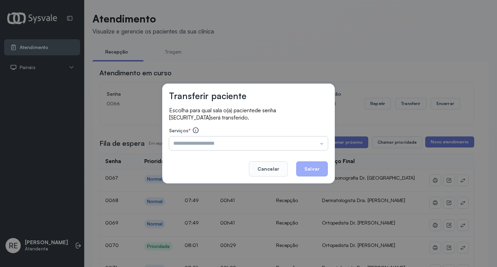
click at [214, 142] on input "text" at bounding box center [248, 143] width 159 height 14
type input "**********"
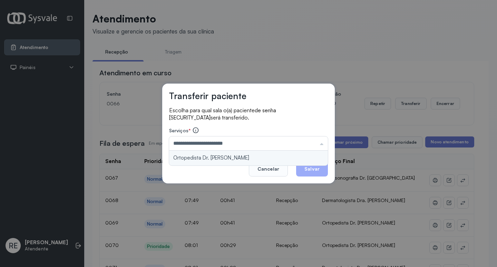
click at [202, 160] on div "**********" at bounding box center [248, 133] width 172 height 100
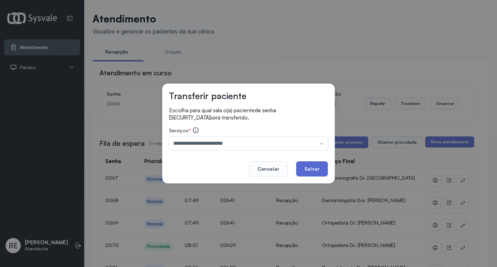
click at [308, 170] on button "Salvar" at bounding box center [312, 168] width 32 height 15
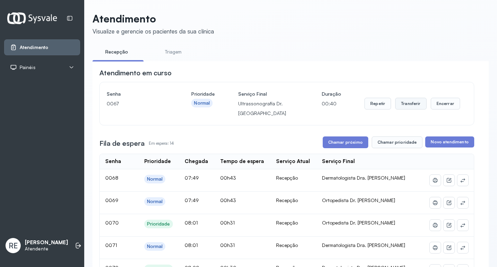
click at [396, 104] on button "Transferir" at bounding box center [410, 104] width 31 height 12
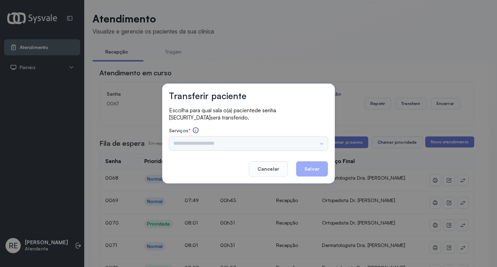
click at [237, 140] on div "Triagem Ortopedista Dr. Mauricio Ortopedista Dr. Ramon Ginecologista Dr. Amilto…" at bounding box center [248, 143] width 159 height 14
click at [223, 137] on input "text" at bounding box center [248, 143] width 159 height 14
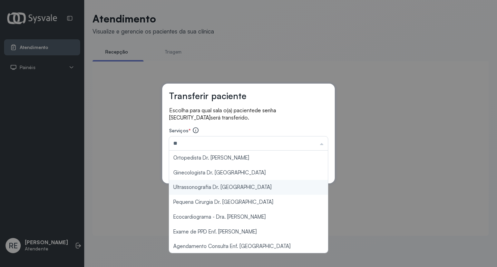
type input "**********"
click at [212, 188] on div "**********" at bounding box center [248, 133] width 497 height 267
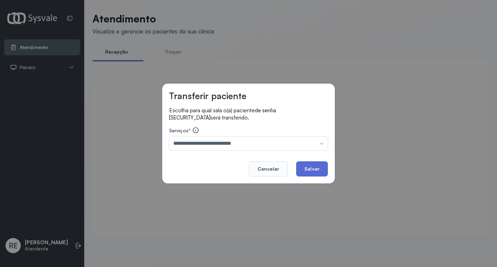
click at [312, 167] on button "Salvar" at bounding box center [312, 168] width 32 height 15
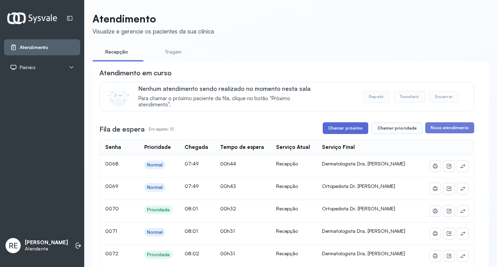
click at [353, 128] on button "Chamar próximo" at bounding box center [346, 128] width 46 height 12
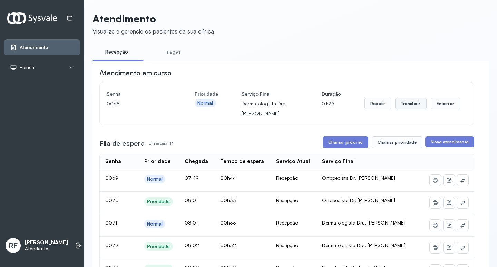
click at [403, 107] on button "Transferir" at bounding box center [410, 104] width 31 height 12
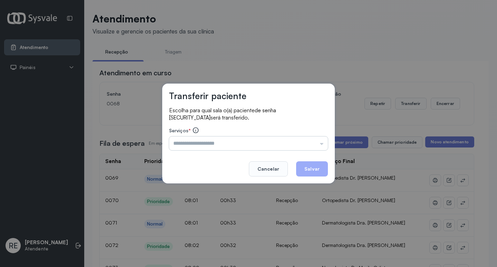
click at [185, 143] on input "text" at bounding box center [248, 143] width 159 height 14
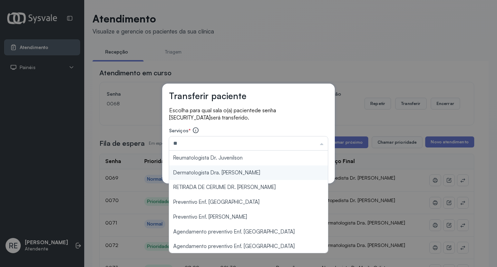
type input "**********"
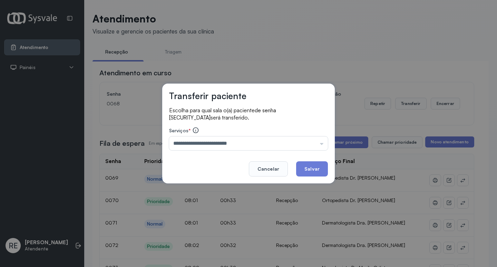
click at [208, 170] on div "**********" at bounding box center [248, 133] width 172 height 100
click at [320, 171] on button "Salvar" at bounding box center [312, 168] width 32 height 15
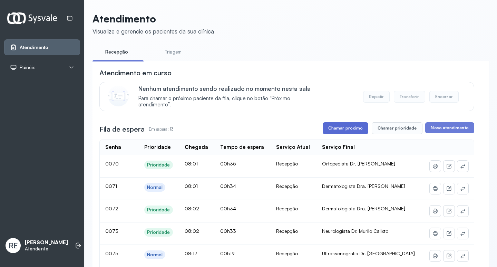
click at [342, 128] on button "Chamar próximo" at bounding box center [346, 128] width 46 height 12
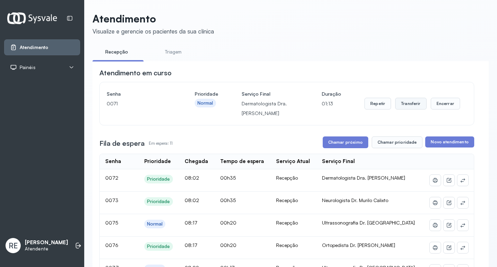
click at [403, 106] on button "Transferir" at bounding box center [410, 104] width 31 height 12
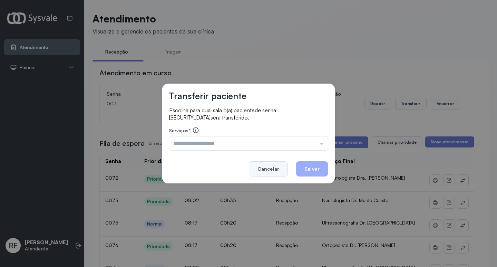
click at [266, 168] on button "Cancelar" at bounding box center [268, 168] width 39 height 15
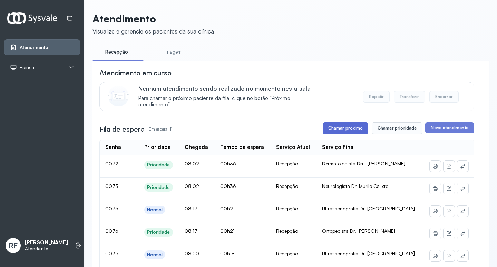
click at [338, 125] on button "Chamar próximo" at bounding box center [346, 128] width 46 height 12
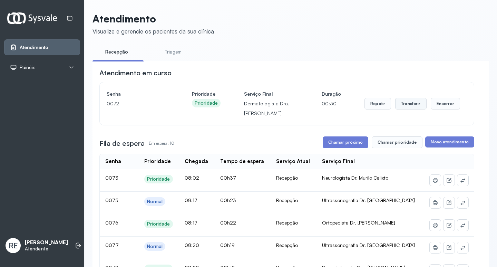
click at [407, 106] on button "Transferir" at bounding box center [410, 104] width 31 height 12
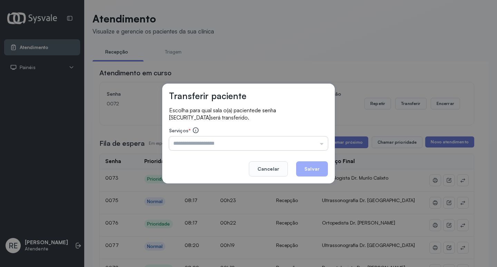
drag, startPoint x: 197, startPoint y: 141, endPoint x: 204, endPoint y: 140, distance: 7.1
click at [197, 141] on input "text" at bounding box center [248, 143] width 159 height 14
type input "**********"
click at [208, 156] on div "**********" at bounding box center [248, 133] width 172 height 100
click at [306, 165] on button "Salvar" at bounding box center [312, 168] width 32 height 15
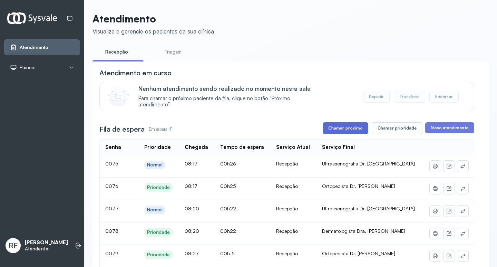
click at [355, 126] on button "Chamar próximo" at bounding box center [346, 128] width 46 height 12
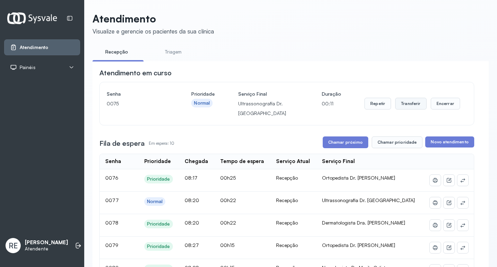
click at [408, 107] on button "Transferir" at bounding box center [410, 104] width 31 height 12
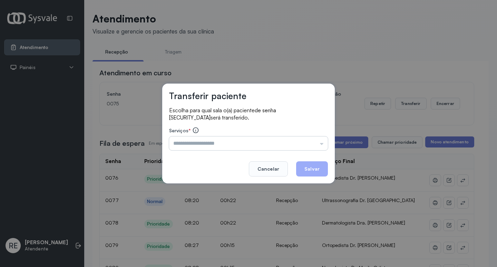
click at [205, 144] on input "text" at bounding box center [248, 143] width 159 height 14
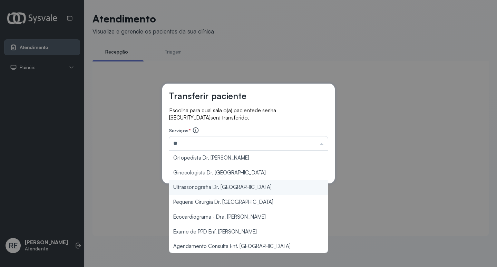
type input "**********"
click at [197, 190] on div "**********" at bounding box center [248, 133] width 497 height 267
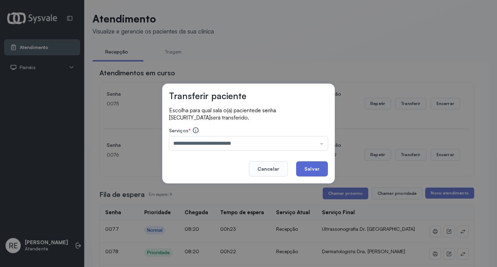
click at [312, 170] on button "Salvar" at bounding box center [312, 168] width 32 height 15
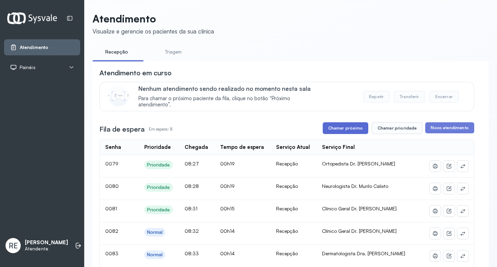
click at [343, 129] on button "Chamar próximo" at bounding box center [346, 128] width 46 height 12
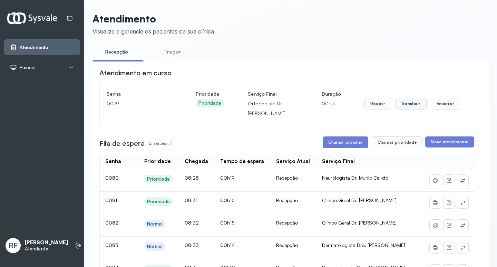
click at [401, 102] on button "Transferir" at bounding box center [410, 104] width 31 height 12
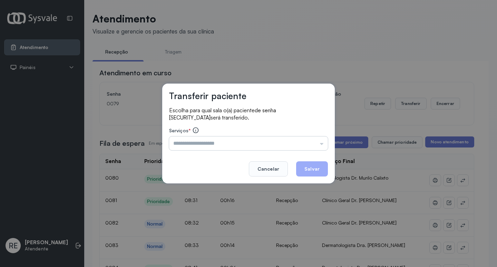
click at [217, 142] on input "text" at bounding box center [248, 143] width 159 height 14
type input "**********"
click at [207, 152] on div "**********" at bounding box center [248, 133] width 172 height 100
click at [316, 168] on button "Salvar" at bounding box center [312, 168] width 32 height 15
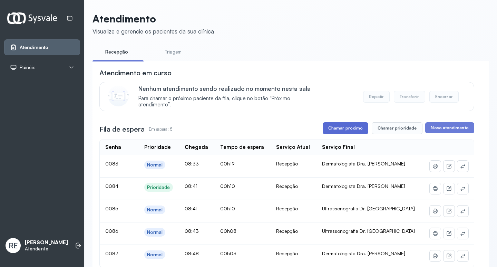
click at [339, 125] on button "Chamar próximo" at bounding box center [346, 128] width 46 height 12
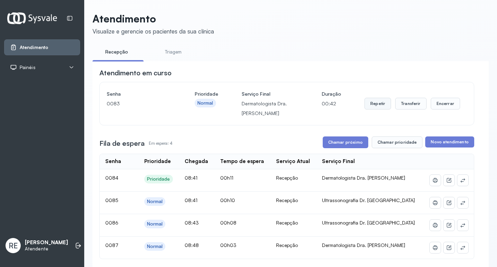
click at [373, 107] on button "Repetir" at bounding box center [377, 104] width 27 height 12
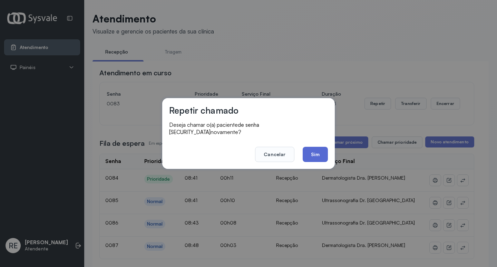
click at [313, 152] on button "Sim" at bounding box center [315, 154] width 25 height 15
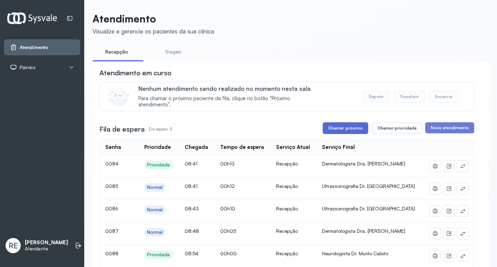
click at [349, 130] on button "Chamar próximo" at bounding box center [346, 128] width 46 height 12
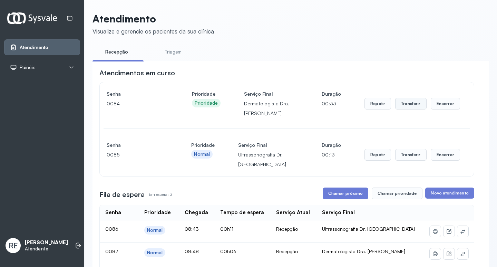
click at [397, 105] on button "Transferir" at bounding box center [410, 104] width 31 height 12
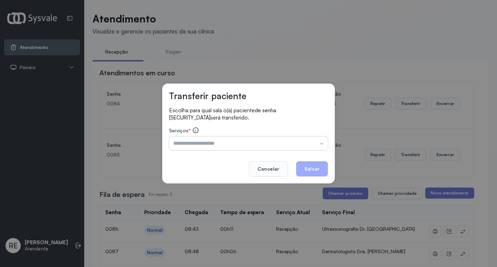
click at [216, 139] on input "text" at bounding box center [248, 143] width 159 height 14
type input "**********"
click at [230, 156] on div "**********" at bounding box center [248, 133] width 172 height 100
click at [316, 168] on button "Salvar" at bounding box center [312, 168] width 32 height 15
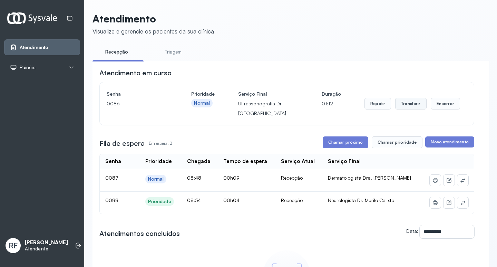
click at [407, 104] on button "Transferir" at bounding box center [410, 104] width 31 height 12
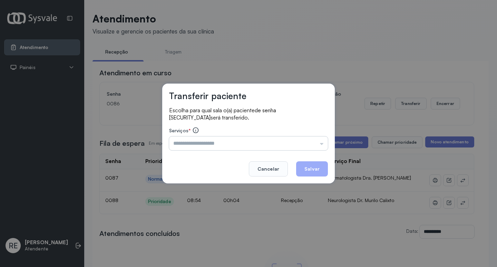
click at [189, 141] on input "text" at bounding box center [248, 143] width 159 height 14
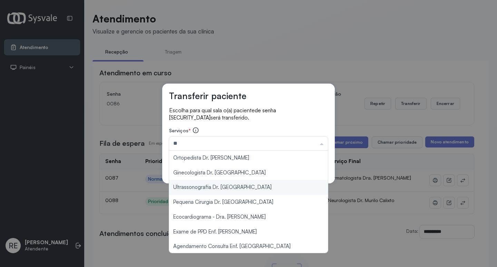
type input "**********"
click at [205, 185] on div "**********" at bounding box center [248, 133] width 497 height 267
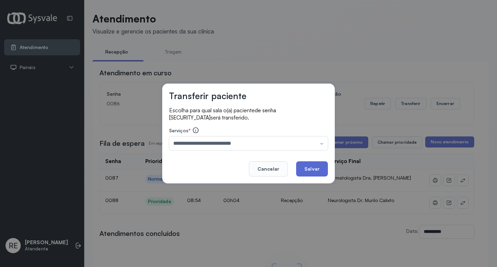
click at [314, 166] on button "Salvar" at bounding box center [312, 168] width 32 height 15
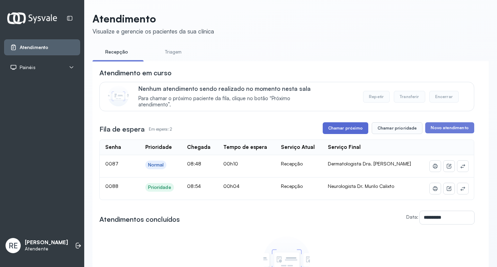
click at [346, 128] on button "Chamar próximo" at bounding box center [346, 128] width 46 height 12
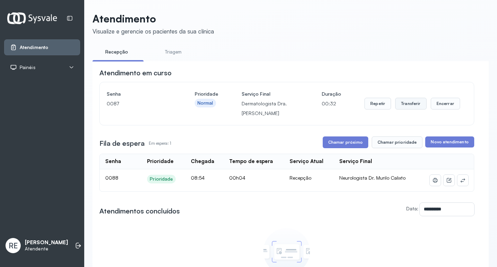
click at [407, 106] on button "Transferir" at bounding box center [410, 104] width 31 height 12
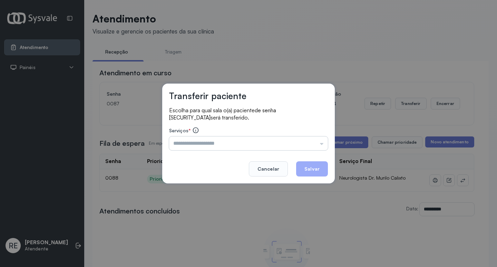
click at [185, 144] on input "text" at bounding box center [248, 143] width 159 height 14
type input "**********"
click at [195, 155] on div "**********" at bounding box center [248, 133] width 172 height 100
click at [318, 167] on button "Salvar" at bounding box center [312, 168] width 32 height 15
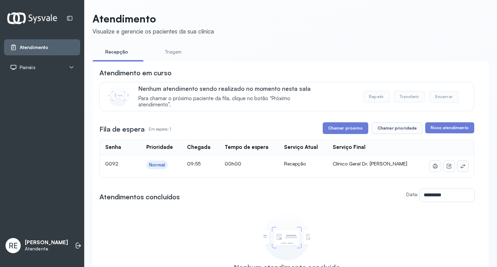
click at [460, 167] on icon at bounding box center [463, 166] width 6 height 6
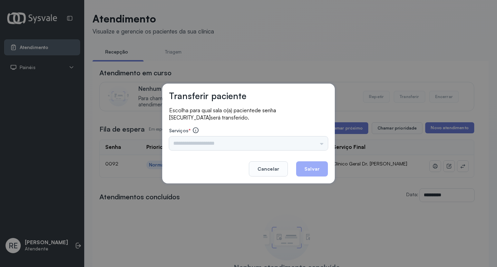
drag, startPoint x: 206, startPoint y: 139, endPoint x: 204, endPoint y: 143, distance: 4.6
click at [205, 141] on div "Triagem Ortopedista Dr. [PERSON_NAME] Dr. [PERSON_NAME] Dr. [PERSON_NAME] Dra. …" at bounding box center [248, 143] width 159 height 14
click at [204, 143] on input "text" at bounding box center [248, 143] width 159 height 14
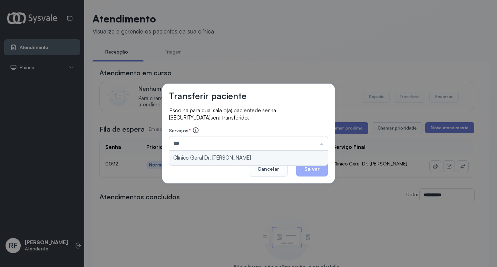
type input "**********"
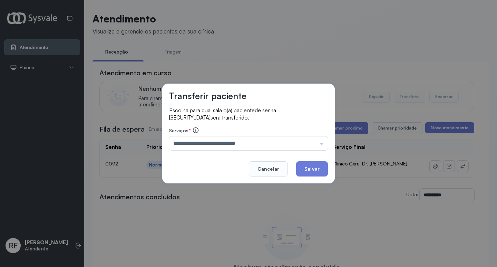
click at [213, 154] on div "**********" at bounding box center [248, 133] width 172 height 100
click at [315, 174] on button "Salvar" at bounding box center [312, 168] width 32 height 15
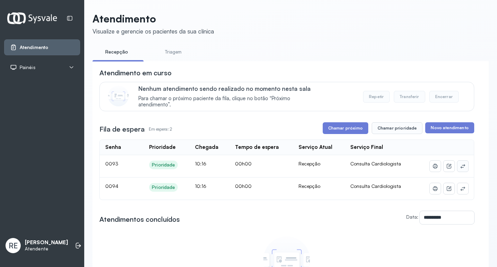
click at [460, 169] on icon at bounding box center [463, 166] width 6 height 6
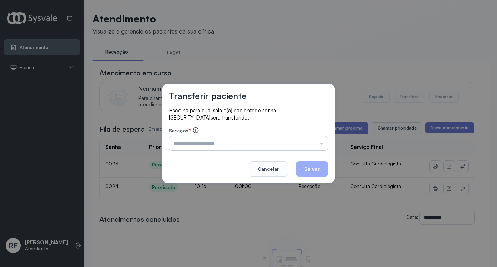
click at [182, 144] on input "text" at bounding box center [248, 143] width 159 height 14
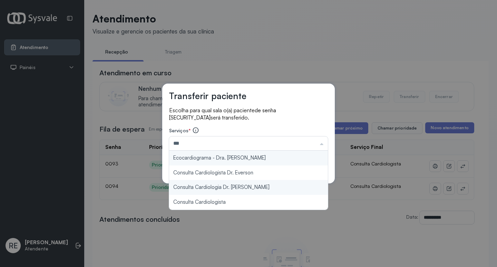
type input "**********"
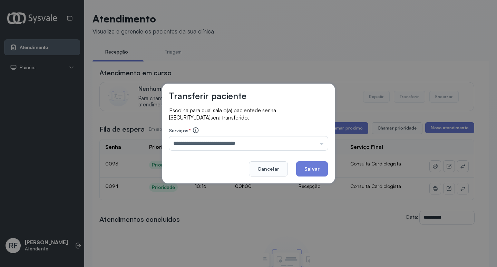
click at [204, 188] on div "**********" at bounding box center [248, 133] width 497 height 267
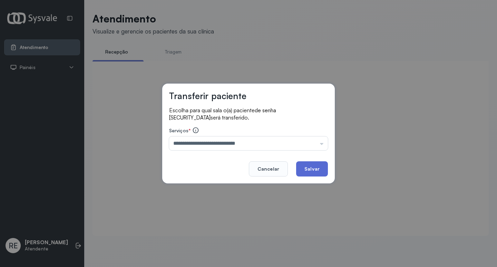
click at [304, 167] on button "Salvar" at bounding box center [312, 168] width 32 height 15
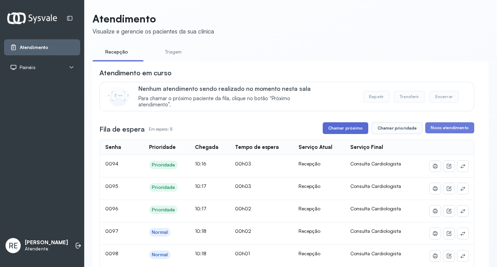
click at [350, 130] on button "Chamar próximo" at bounding box center [346, 128] width 46 height 12
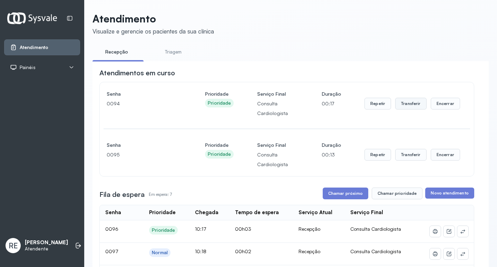
click at [409, 106] on button "Transferir" at bounding box center [410, 104] width 31 height 12
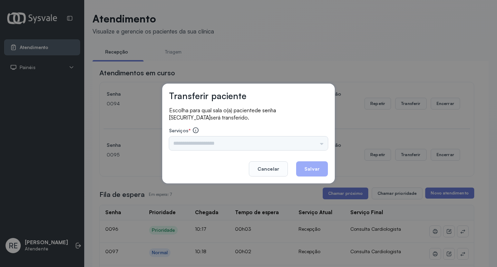
click at [190, 144] on div "Triagem Ortopedista Dr. [PERSON_NAME] Dr. [PERSON_NAME] Dr. [PERSON_NAME] Dra. …" at bounding box center [248, 143] width 159 height 14
click at [185, 140] on div "Triagem Ortopedista Dr. [PERSON_NAME] Dr. [PERSON_NAME] Dr. [PERSON_NAME] Dra. …" at bounding box center [248, 143] width 159 height 14
click at [224, 142] on div "Triagem Ortopedista Dr. Mauricio Ortopedista Dr. Ramon Ginecologista Dr. Amilto…" at bounding box center [248, 143] width 159 height 14
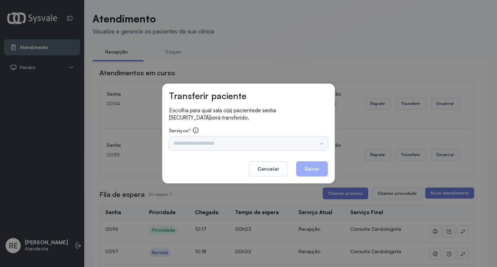
drag, startPoint x: 224, startPoint y: 142, endPoint x: 260, endPoint y: 140, distance: 36.6
click at [253, 141] on div "Triagem Ortopedista Dr. Mauricio Ortopedista Dr. Ramon Ginecologista Dr. Amilto…" at bounding box center [248, 143] width 159 height 14
click at [301, 120] on p "Escolha para qual sala o(a) paciente de senha 0094 será transferido." at bounding box center [248, 114] width 159 height 14
click at [186, 142] on div "Triagem Ortopedista Dr. Mauricio Ortopedista Dr. Ramon Ginecologista Dr. Amilto…" at bounding box center [248, 143] width 159 height 14
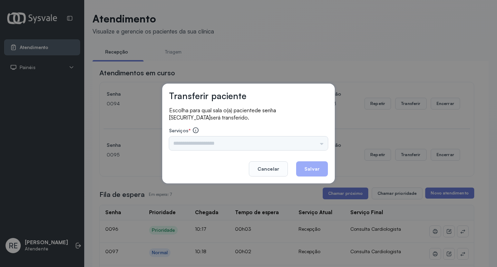
drag, startPoint x: 186, startPoint y: 143, endPoint x: 175, endPoint y: 144, distance: 11.7
click at [186, 143] on div "Triagem Ortopedista Dr. Mauricio Ortopedista Dr. Ramon Ginecologista Dr. Amilto…" at bounding box center [248, 143] width 159 height 14
click at [179, 145] on input "text" at bounding box center [248, 143] width 159 height 14
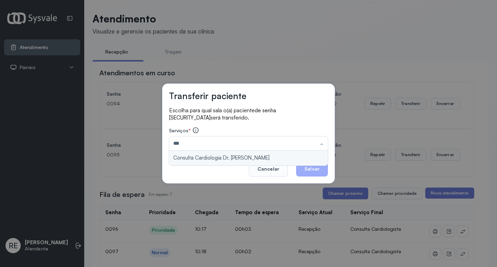
type input "**********"
click at [212, 158] on div "**********" at bounding box center [248, 133] width 172 height 100
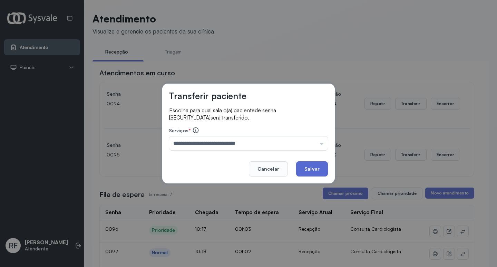
click at [315, 167] on button "Salvar" at bounding box center [312, 168] width 32 height 15
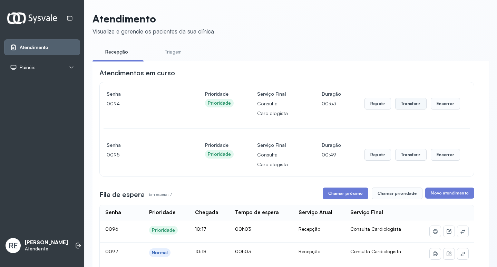
click at [406, 102] on button "Transferir" at bounding box center [410, 104] width 31 height 12
click at [406, 104] on button "Transferir" at bounding box center [410, 104] width 31 height 12
click at [406, 105] on button "Transferir" at bounding box center [410, 104] width 31 height 12
drag, startPoint x: 411, startPoint y: 104, endPoint x: 408, endPoint y: 101, distance: 3.9
click at [409, 102] on button "Transferir" at bounding box center [410, 104] width 31 height 12
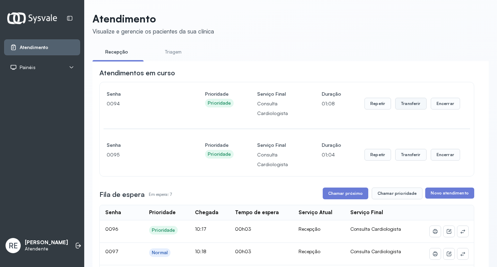
click at [406, 102] on button "Transferir" at bounding box center [410, 104] width 31 height 12
click at [406, 103] on button "Transferir" at bounding box center [410, 104] width 31 height 12
click at [406, 105] on button "Transferir" at bounding box center [410, 104] width 31 height 12
click at [407, 105] on button "Transferir" at bounding box center [410, 104] width 31 height 12
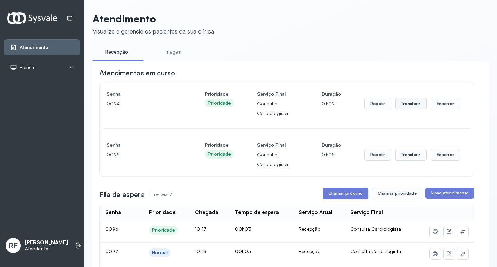
click at [407, 105] on button "Transferir" at bounding box center [410, 104] width 31 height 12
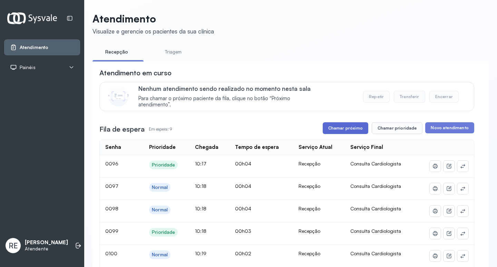
click at [343, 126] on button "Chamar próximo" at bounding box center [346, 128] width 46 height 12
click at [341, 126] on button "Chamar próximo" at bounding box center [346, 128] width 46 height 12
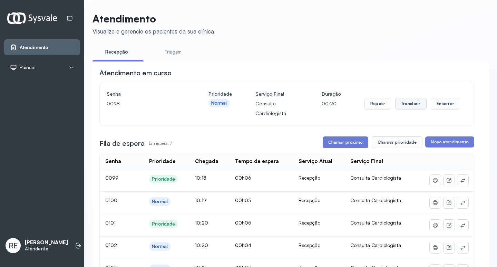
click at [408, 102] on button "Transferir" at bounding box center [410, 104] width 31 height 12
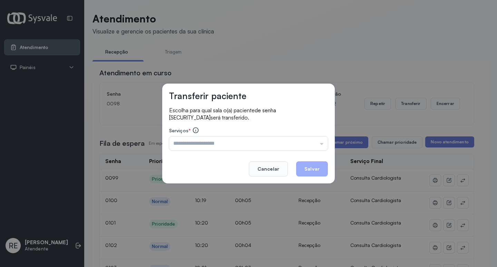
click at [220, 62] on div "Transferir paciente Escolha para qual sala o(a) paciente de senha [SECURITY_DAT…" at bounding box center [248, 133] width 497 height 267
click at [273, 165] on button "Cancelar" at bounding box center [268, 168] width 39 height 15
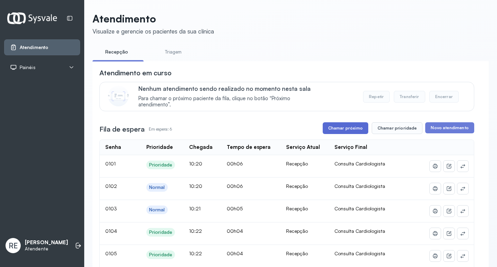
click at [338, 125] on button "Chamar próximo" at bounding box center [346, 128] width 46 height 12
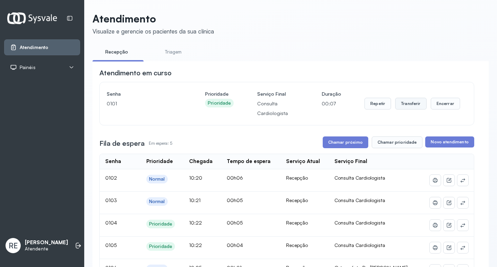
click at [410, 106] on button "Transferir" at bounding box center [410, 104] width 31 height 12
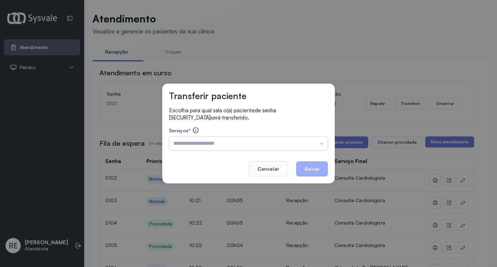
click at [201, 142] on input "text" at bounding box center [248, 143] width 159 height 14
type input "**********"
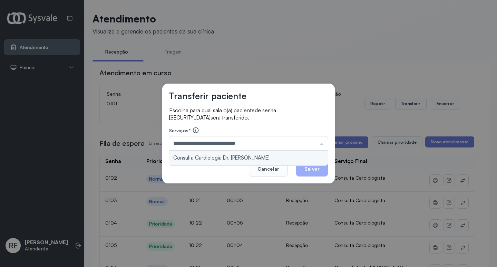
click at [250, 161] on div "**********" at bounding box center [248, 133] width 172 height 100
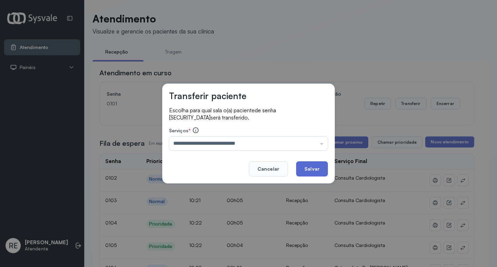
click at [308, 166] on button "Salvar" at bounding box center [312, 168] width 32 height 15
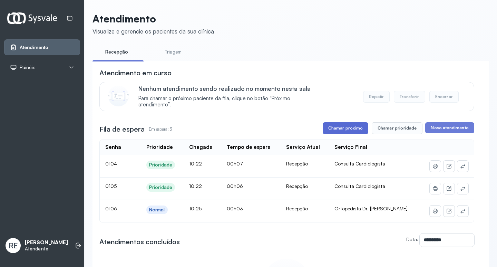
click at [354, 128] on button "Chamar próximo" at bounding box center [346, 128] width 46 height 12
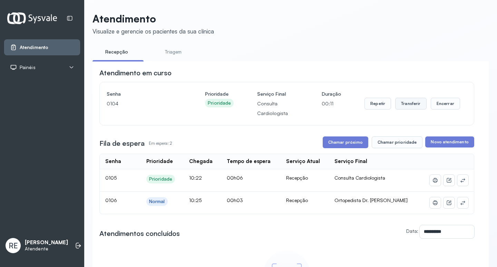
click at [404, 106] on button "Transferir" at bounding box center [410, 104] width 31 height 12
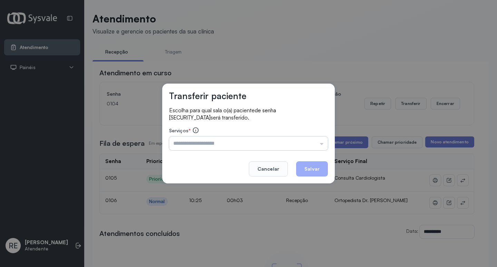
click at [225, 140] on input "text" at bounding box center [248, 143] width 159 height 14
type input "**********"
click at [230, 155] on div "**********" at bounding box center [248, 133] width 172 height 100
click at [313, 168] on button "Salvar" at bounding box center [312, 168] width 32 height 15
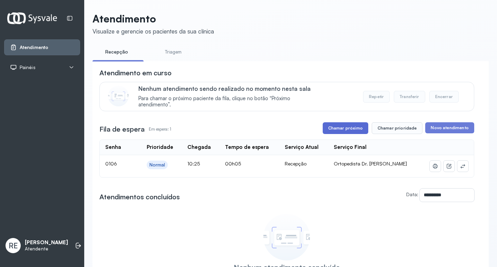
click at [348, 128] on button "Chamar próximo" at bounding box center [346, 128] width 46 height 12
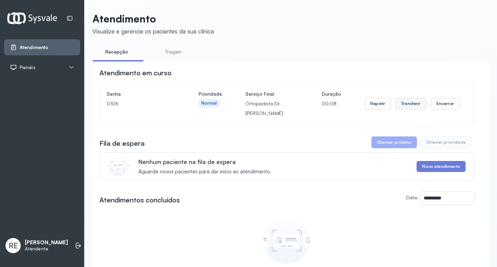
click at [405, 103] on button "Transferir" at bounding box center [410, 104] width 31 height 12
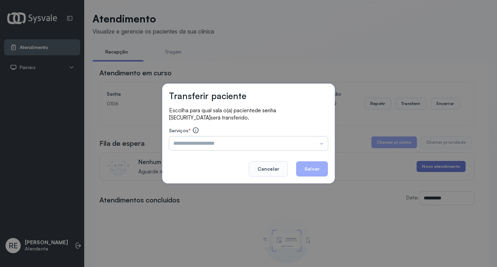
click at [187, 146] on input "text" at bounding box center [248, 143] width 159 height 14
type input "**********"
click at [193, 153] on div "**********" at bounding box center [248, 133] width 172 height 100
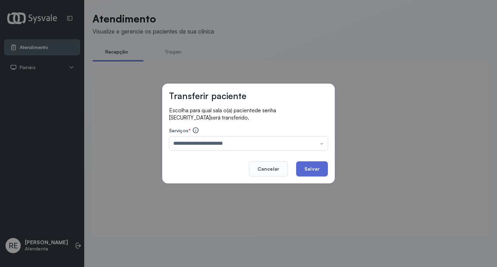
click at [316, 164] on button "Salvar" at bounding box center [312, 168] width 32 height 15
